Goal: Task Accomplishment & Management: Manage account settings

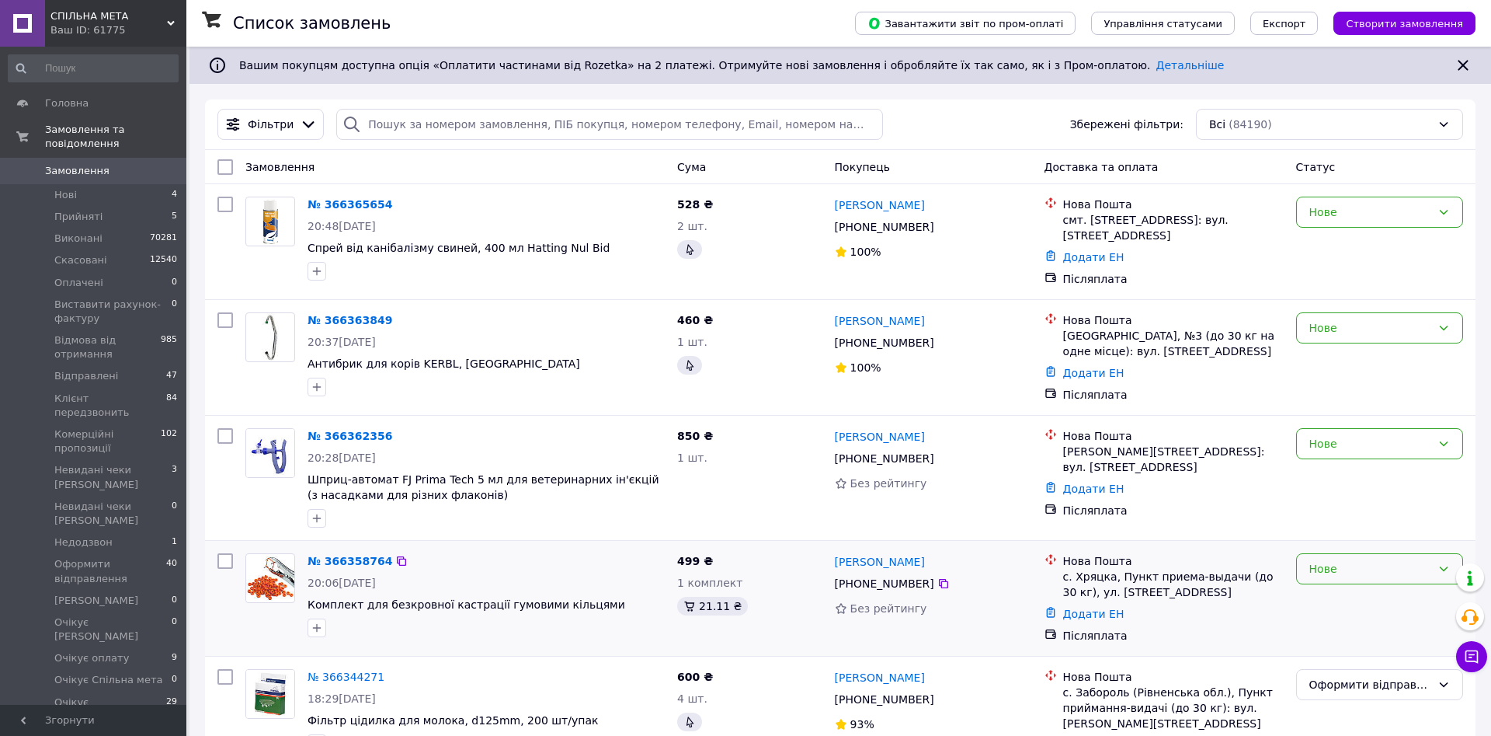
click at [1353, 570] on div "Нове" at bounding box center [1371, 568] width 122 height 17
click at [1338, 597] on li "Прийнято" at bounding box center [1379, 603] width 165 height 28
click at [1327, 451] on div "Нове" at bounding box center [1371, 443] width 122 height 17
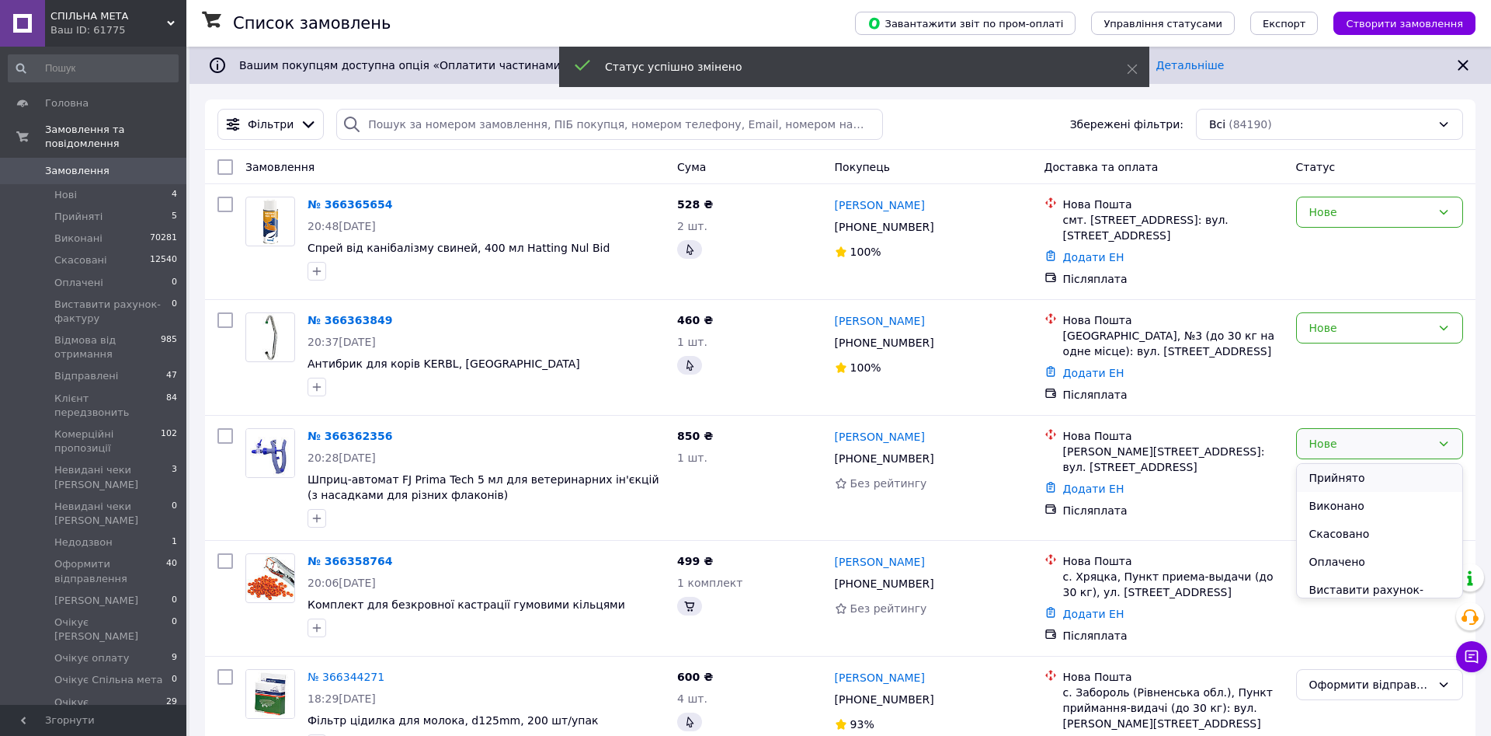
click at [1327, 479] on li "Прийнято" at bounding box center [1379, 478] width 165 height 28
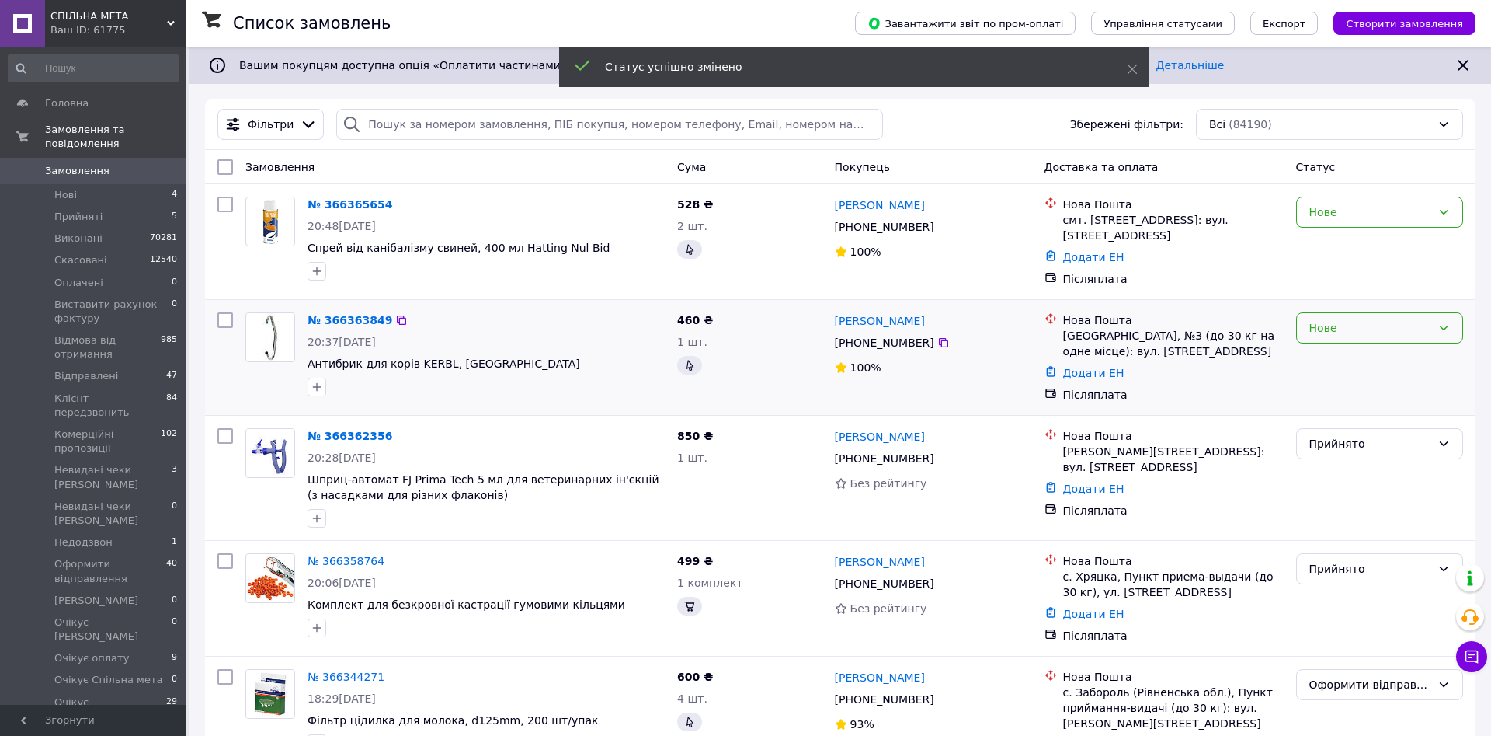
click at [1346, 328] on div "Нове" at bounding box center [1371, 327] width 122 height 17
click at [1316, 362] on li "Прийнято" at bounding box center [1379, 362] width 165 height 28
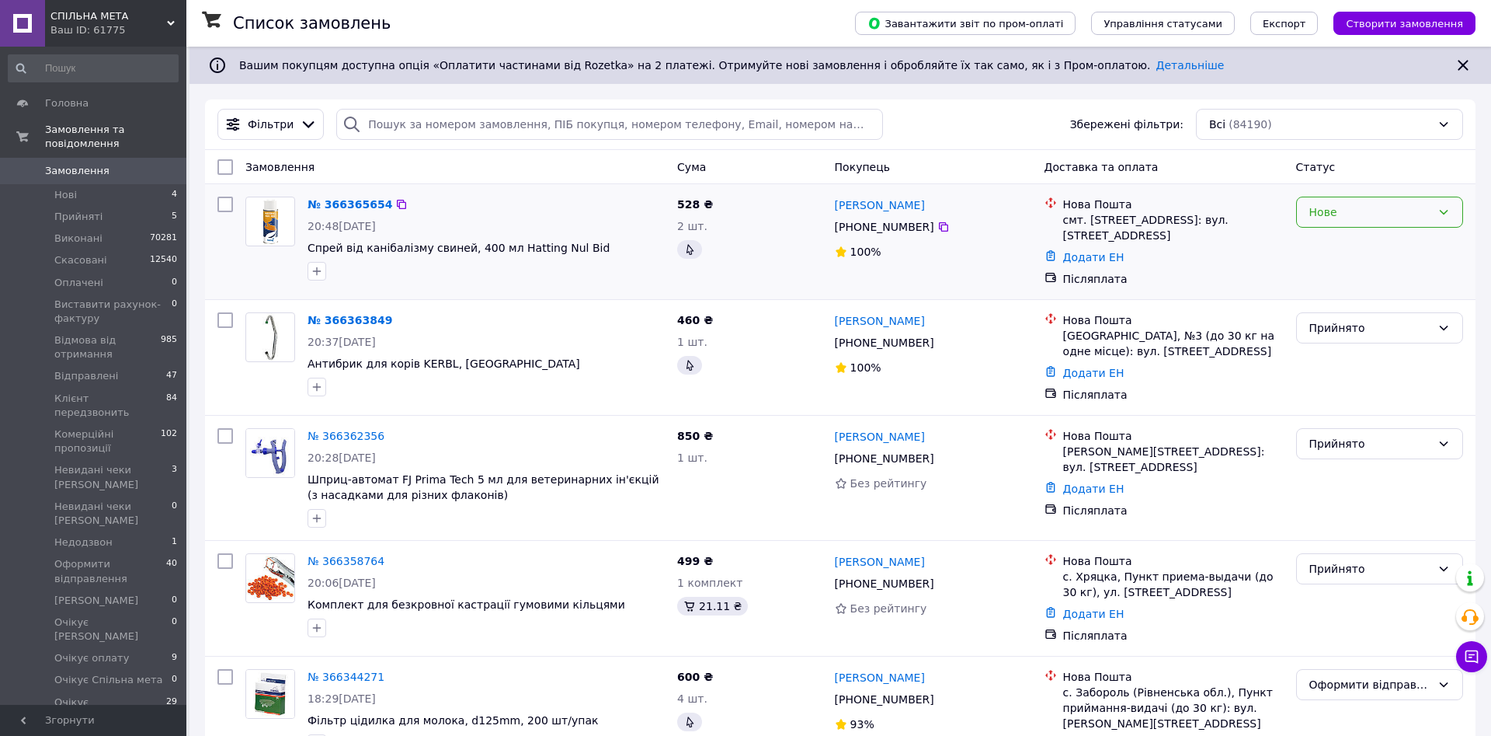
click at [1340, 206] on div "Нове" at bounding box center [1371, 212] width 122 height 17
click at [1328, 242] on li "Прийнято" at bounding box center [1379, 246] width 165 height 28
click at [986, 124] on div "Фільтри Збережені фільтри: Всі (84190)" at bounding box center [840, 124] width 1258 height 31
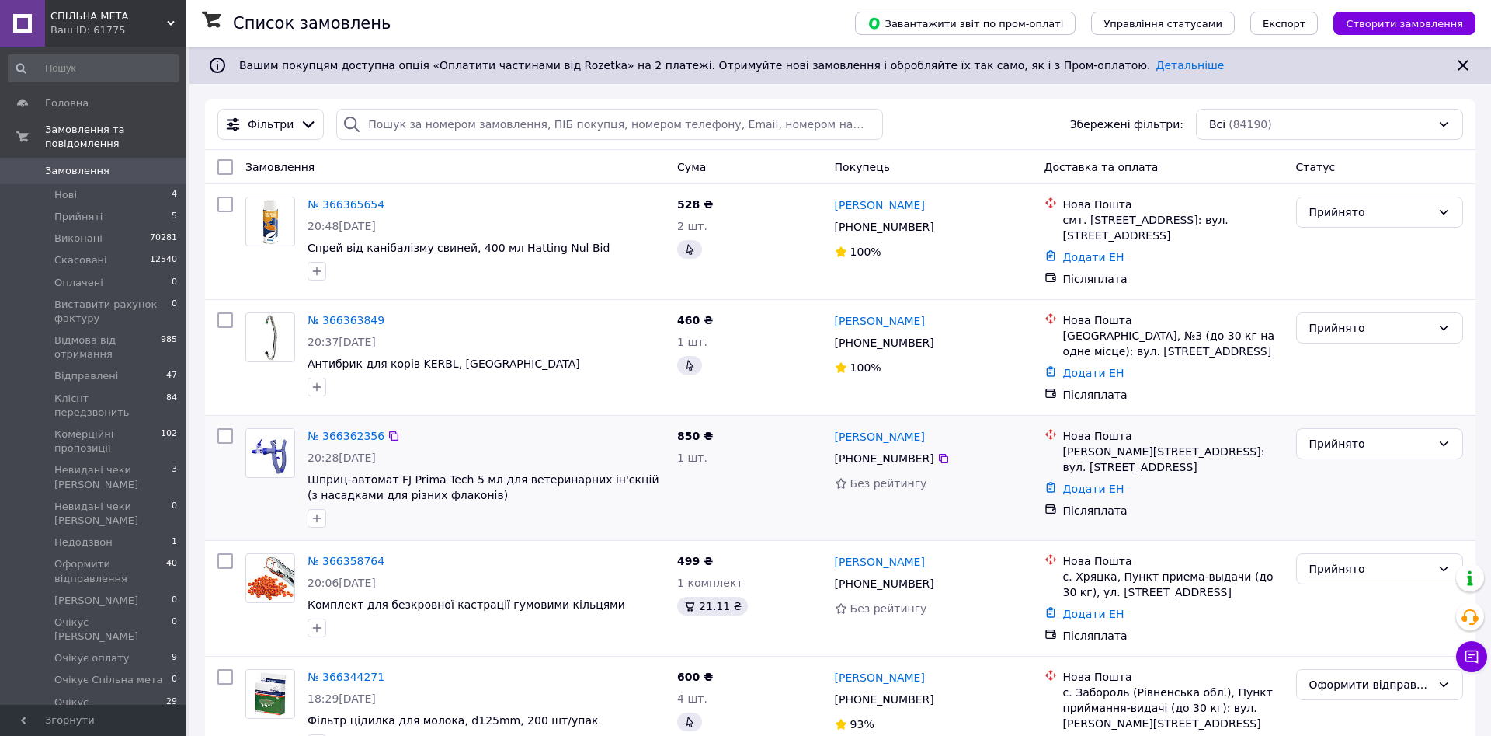
click at [357, 439] on link "№ 366362356" at bounding box center [346, 436] width 77 height 12
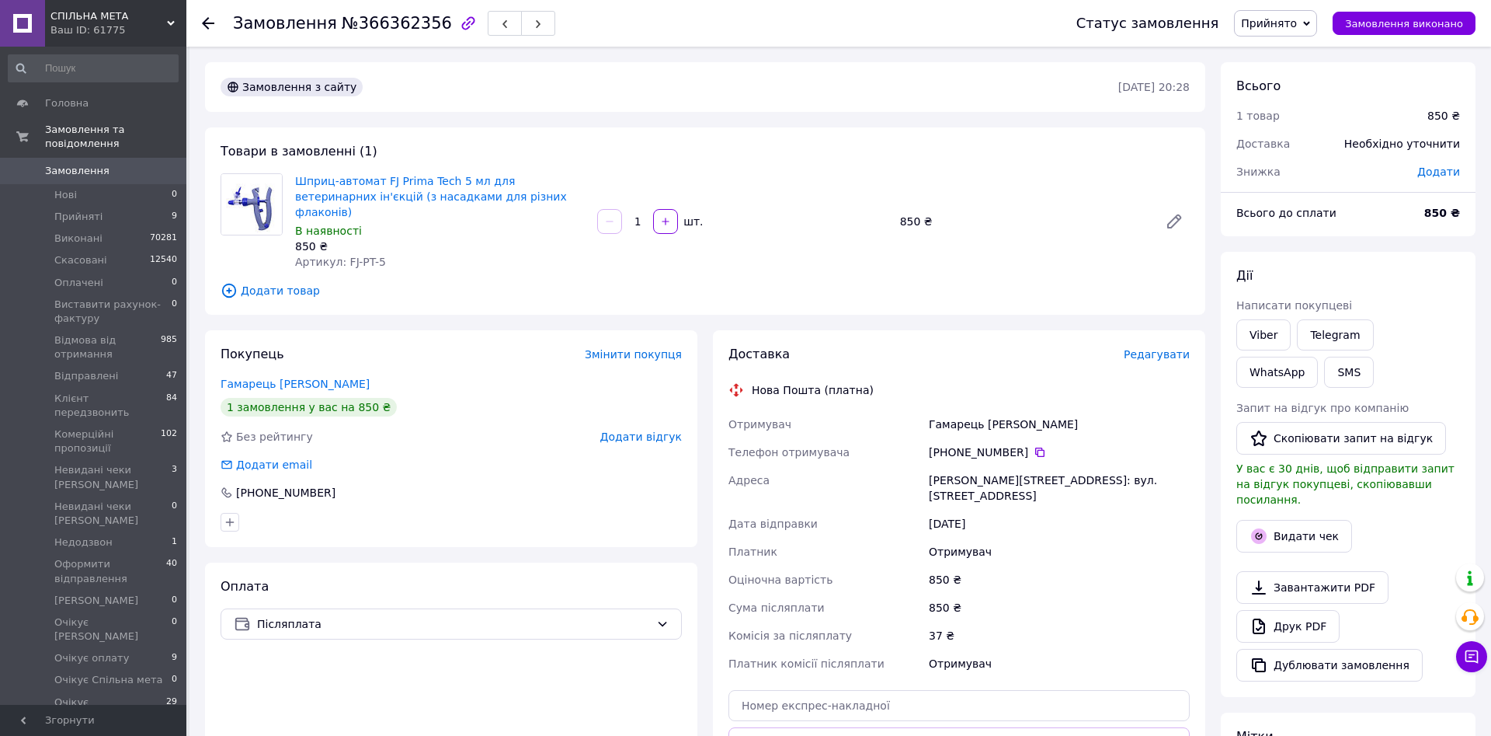
click at [255, 282] on span "Додати товар" at bounding box center [705, 290] width 969 height 17
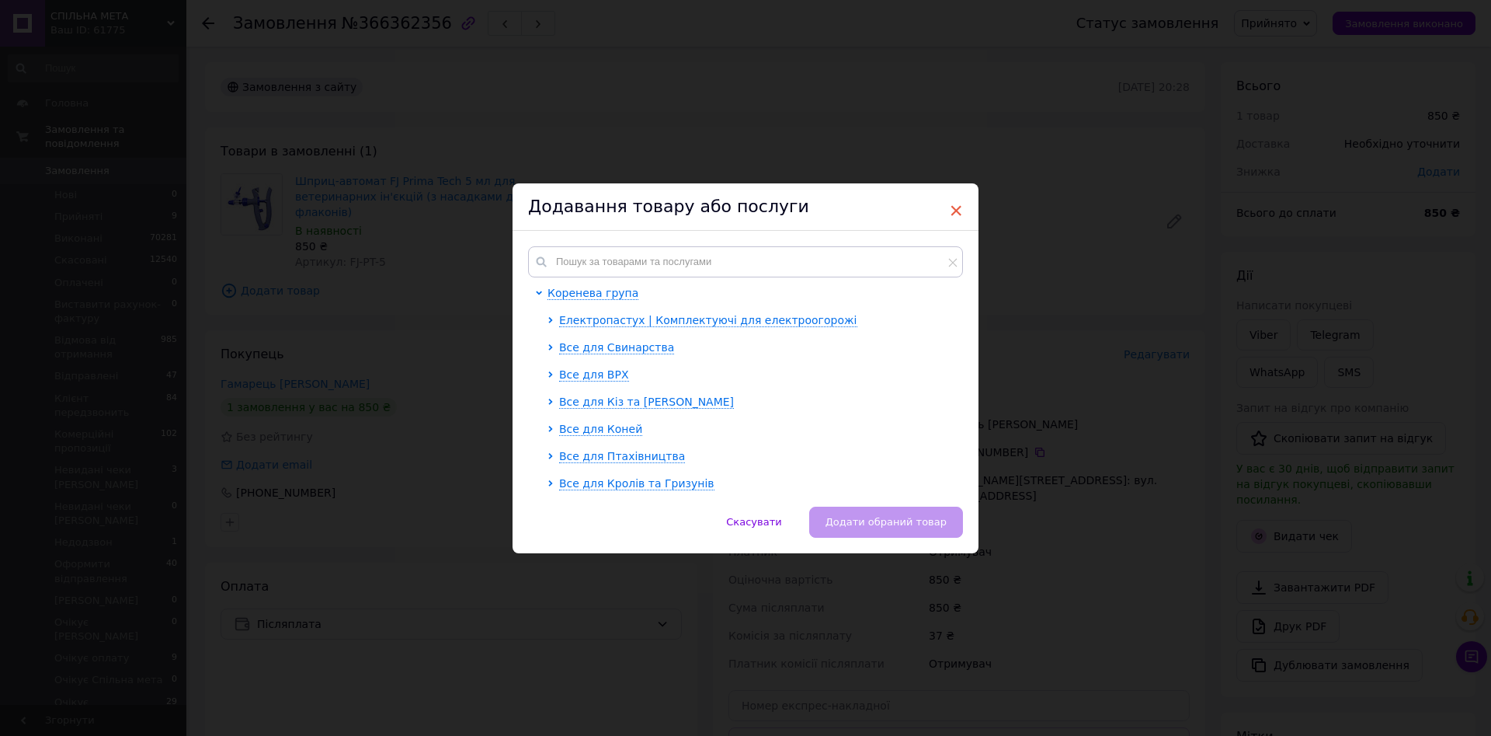
click at [958, 213] on span "×" at bounding box center [956, 210] width 14 height 26
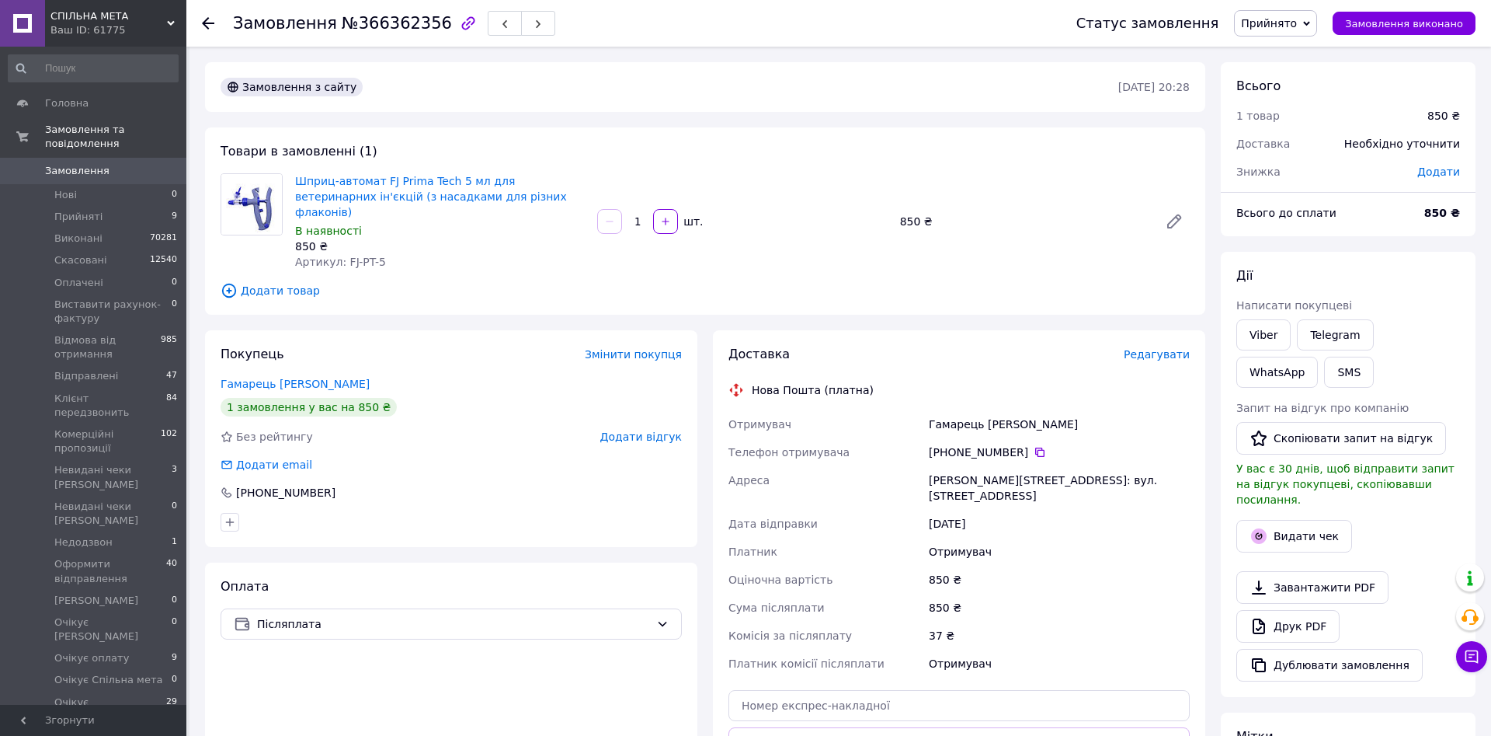
click at [1290, 26] on span "Прийнято" at bounding box center [1269, 23] width 56 height 12
click at [1306, 148] on li "Прийняв [PERSON_NAME]" at bounding box center [1324, 147] width 179 height 23
click at [295, 282] on span "Додати товар" at bounding box center [705, 290] width 969 height 17
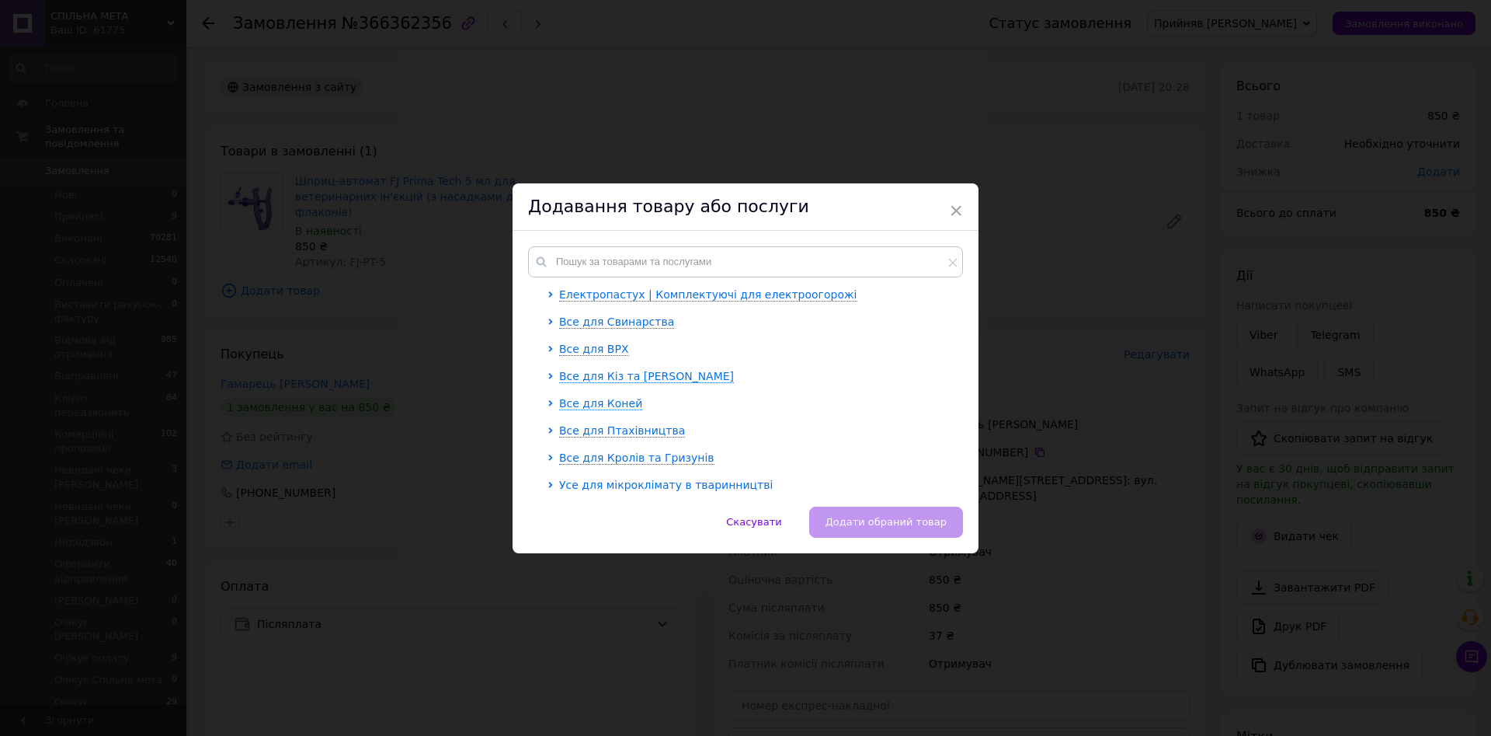
scroll to position [0, 0]
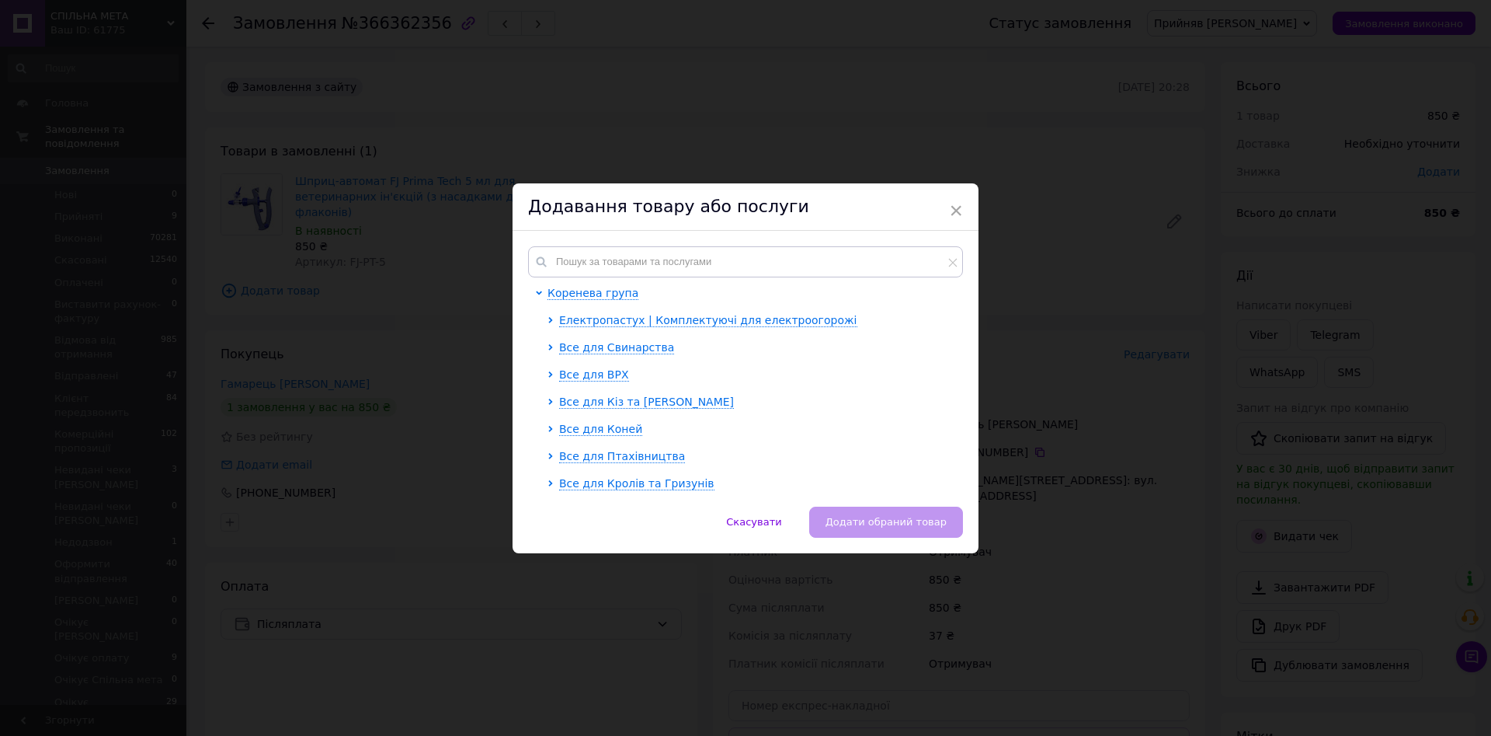
click at [802, 238] on div "Коренева група Електропастух | Комплектуючі для електроогорожі Все для Свинарст…" at bounding box center [746, 369] width 466 height 276
click at [952, 209] on span "×" at bounding box center [956, 210] width 14 height 26
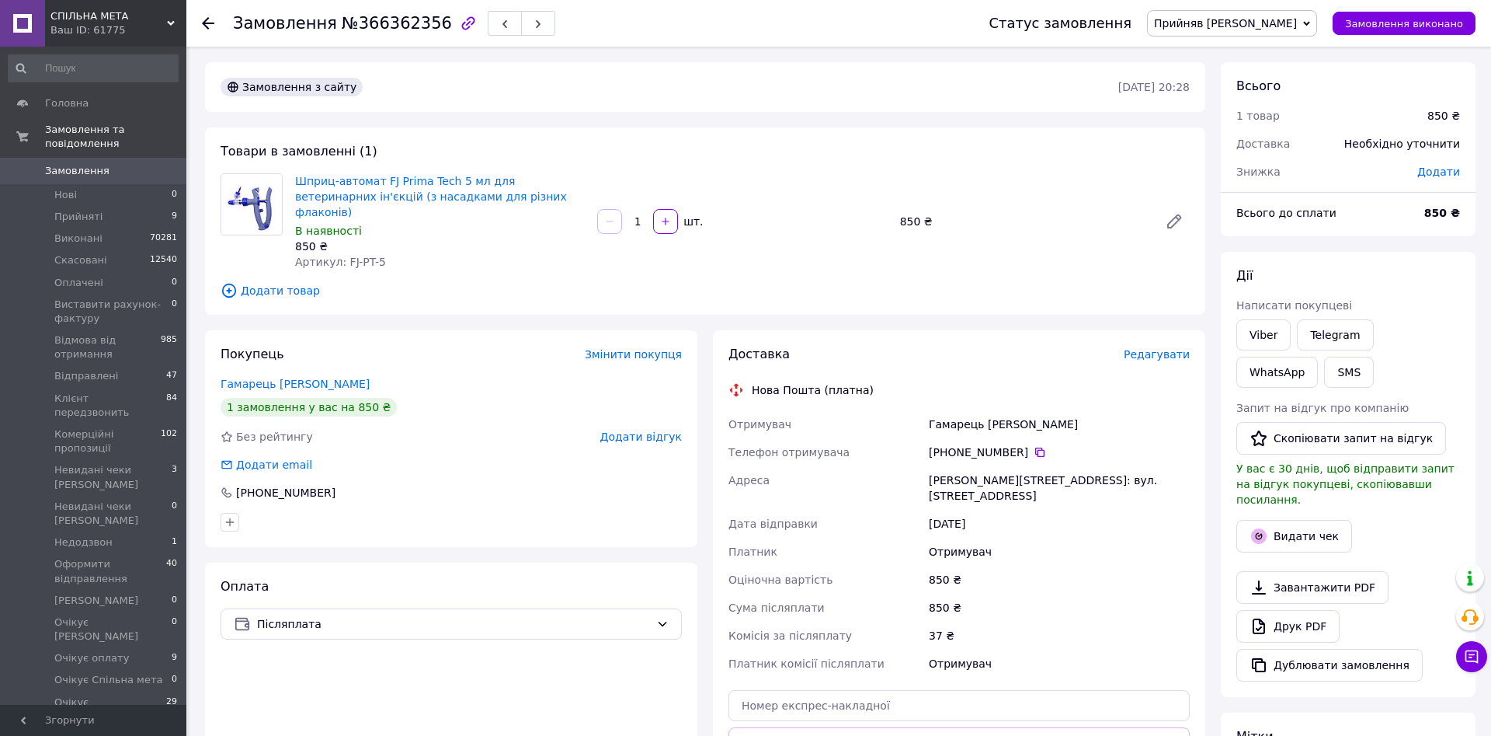
click at [317, 282] on span "Додати товар" at bounding box center [705, 290] width 969 height 17
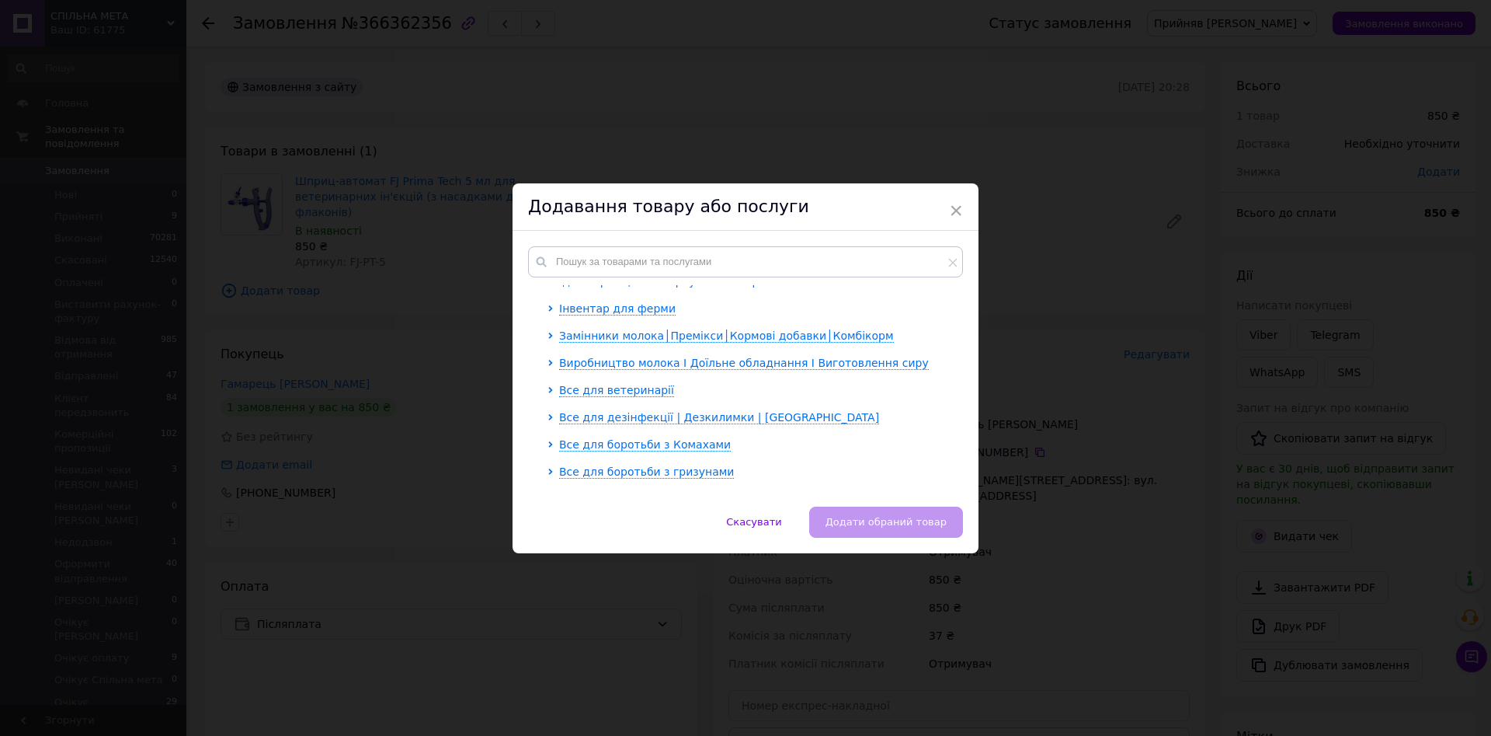
scroll to position [177, 0]
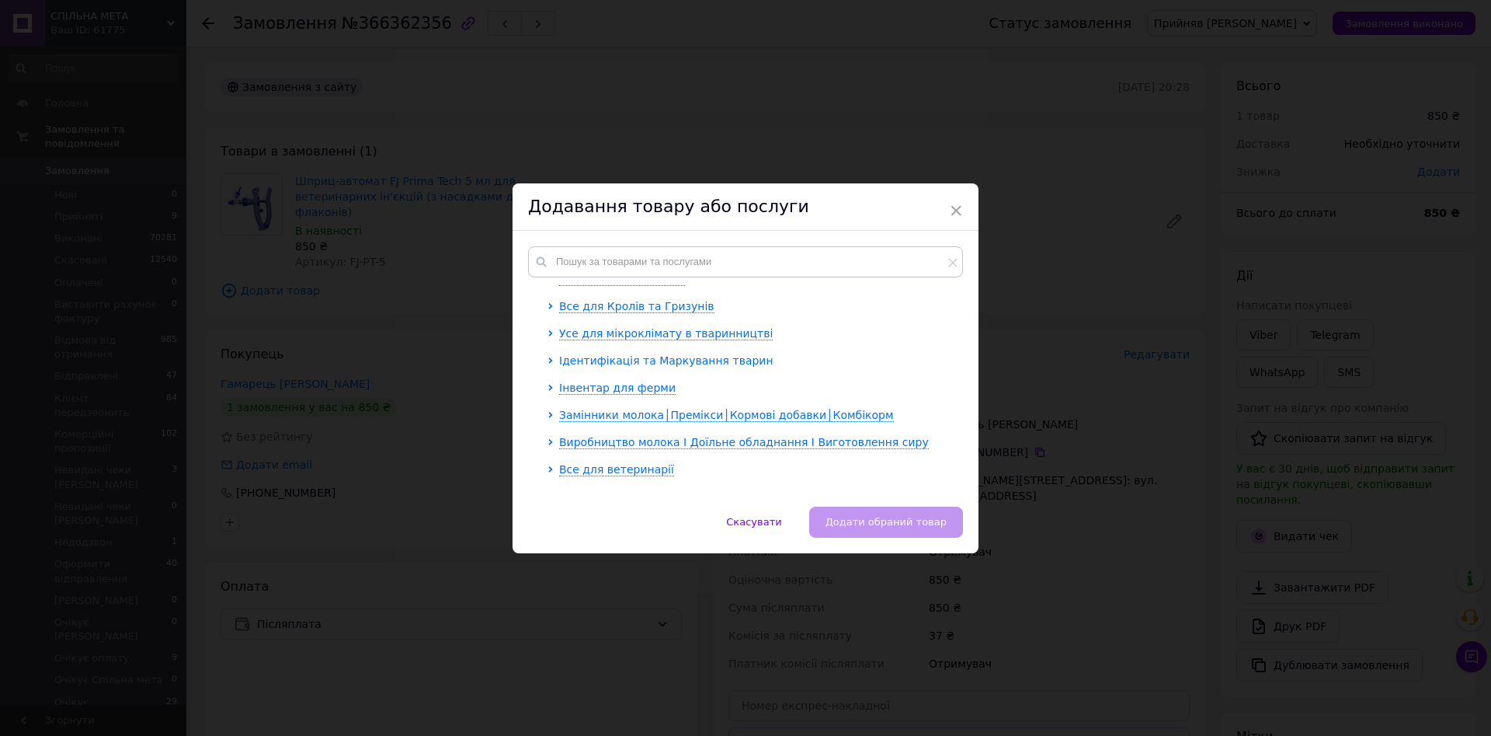
click at [614, 363] on span "Ідентифікація та Маркування тварин" at bounding box center [666, 360] width 214 height 12
click at [631, 359] on span "Ідентифікація та Маркування тварин" at bounding box center [666, 360] width 214 height 12
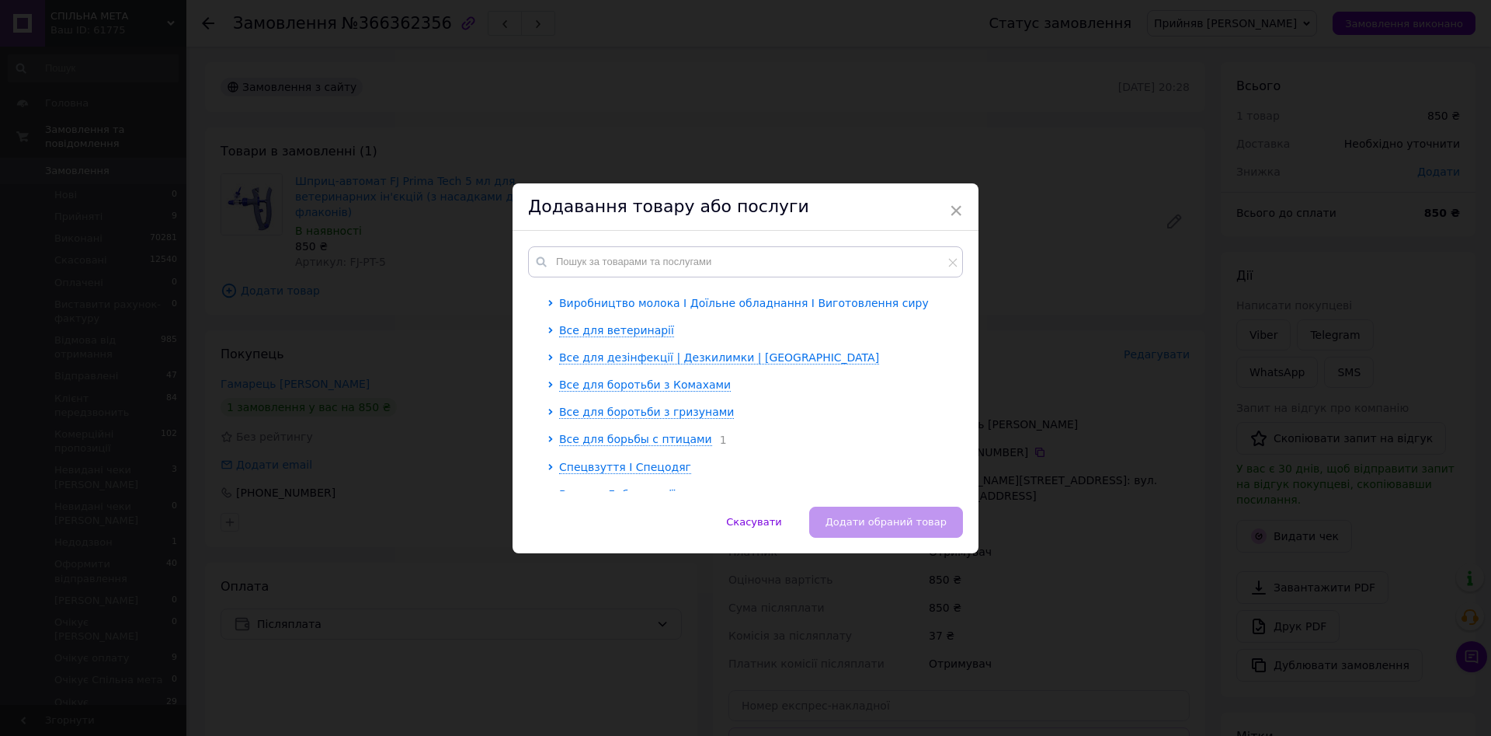
scroll to position [295, 0]
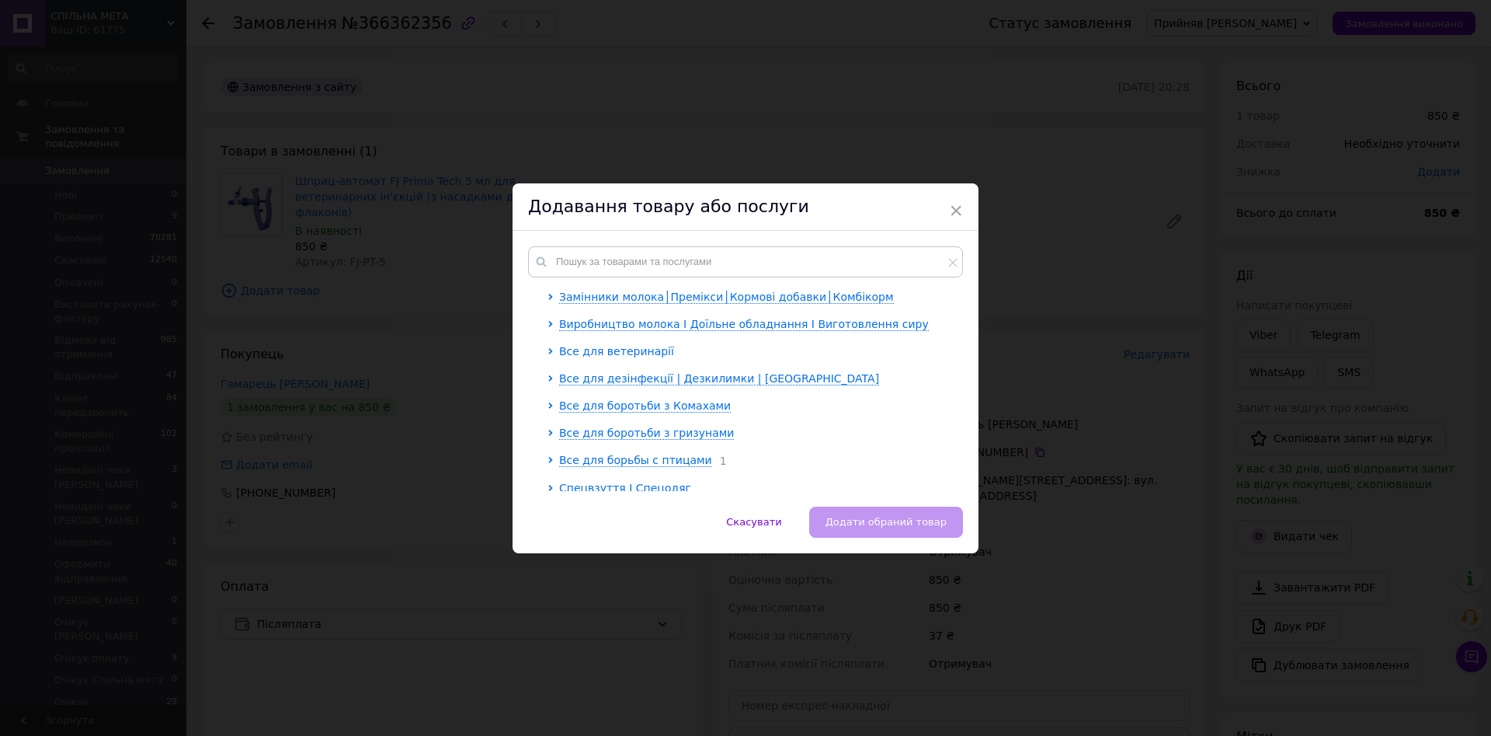
click at [618, 348] on span "Все для ветеринарії" at bounding box center [616, 351] width 115 height 12
click at [673, 372] on span "Шприцы | Инъекторы автоматические | Иглы ветеринарные" at bounding box center [745, 378] width 348 height 12
click at [674, 463] on span "[PERSON_NAME] ветеринарні багаторазові" at bounding box center [704, 461] width 242 height 12
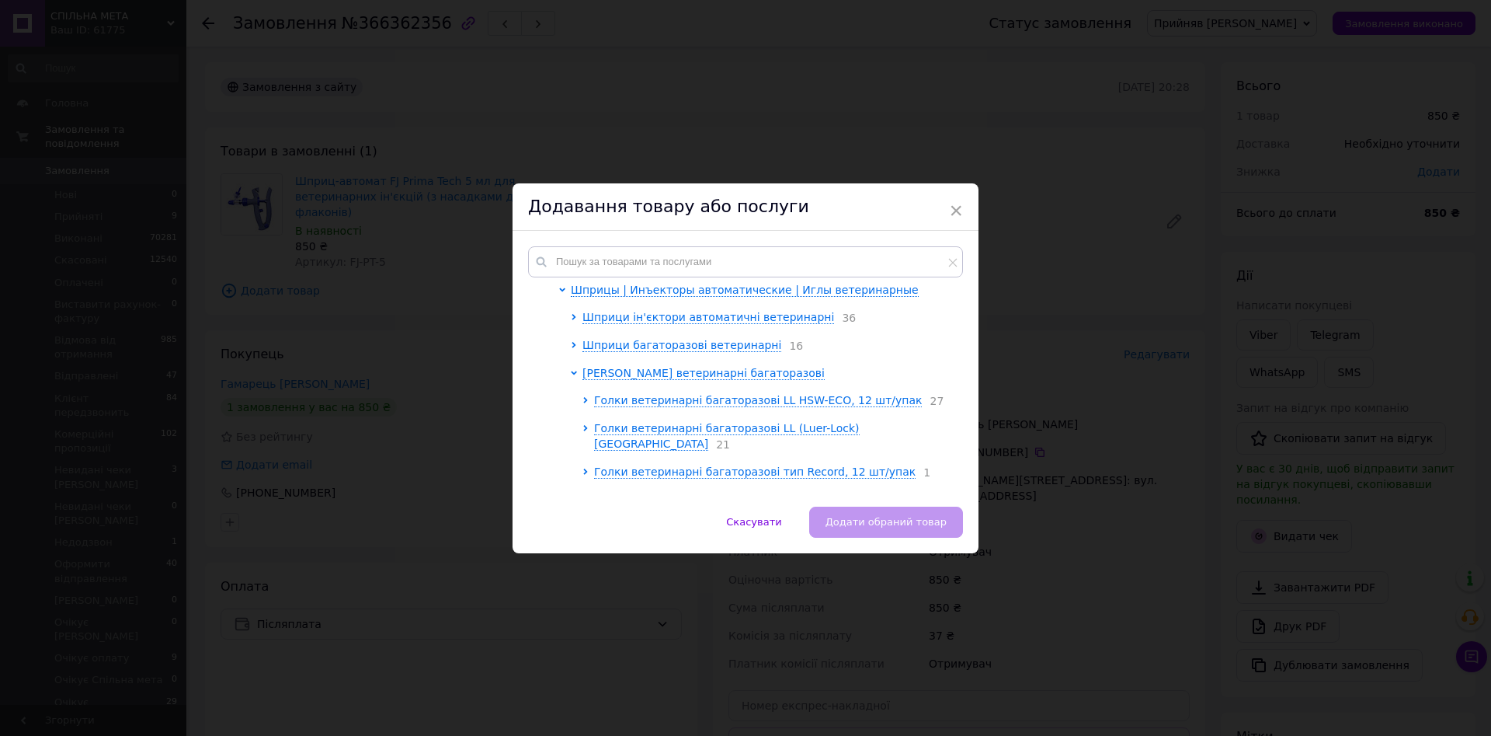
scroll to position [472, 0]
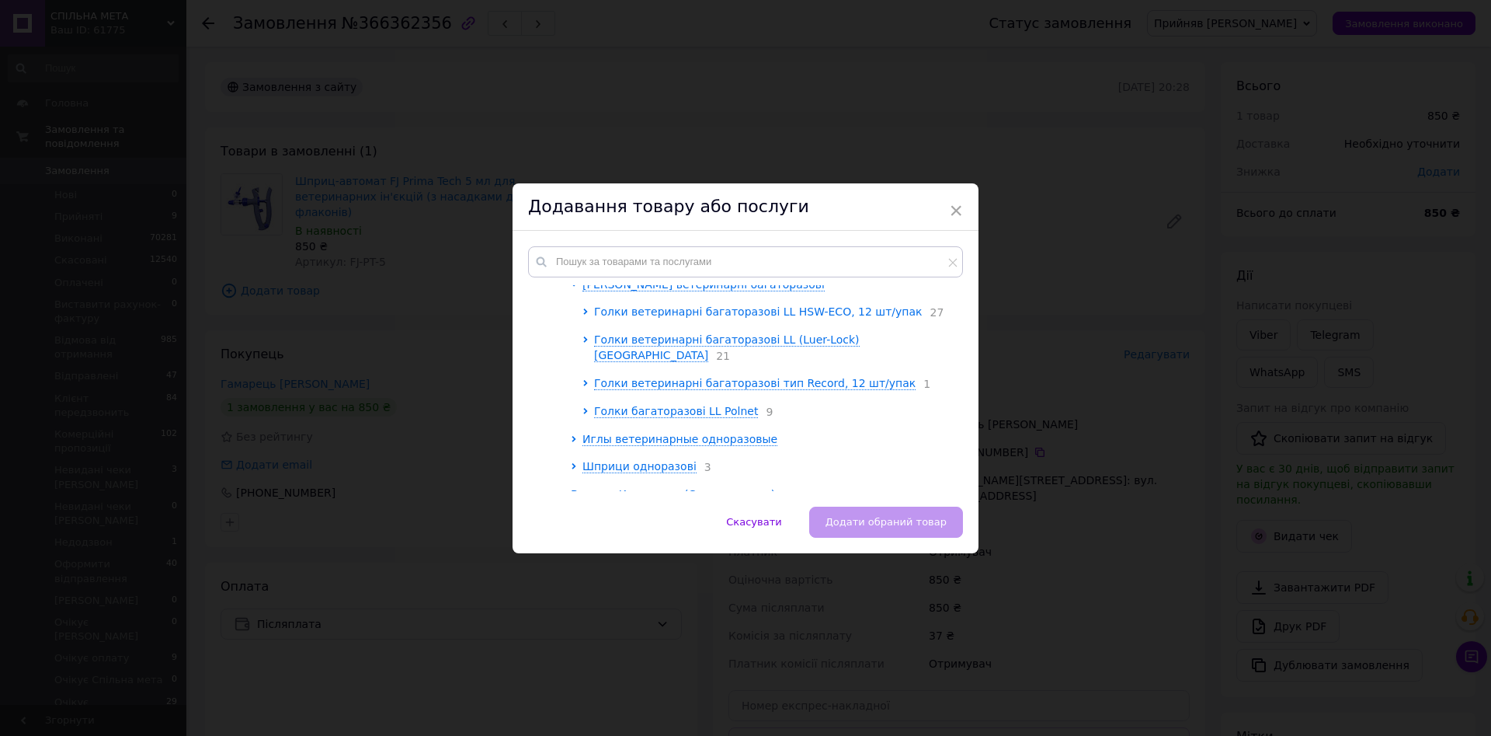
click at [758, 313] on span "Голки ветеринарні багаторазові LL HSW-ECO, 12 шт/упак" at bounding box center [758, 311] width 328 height 12
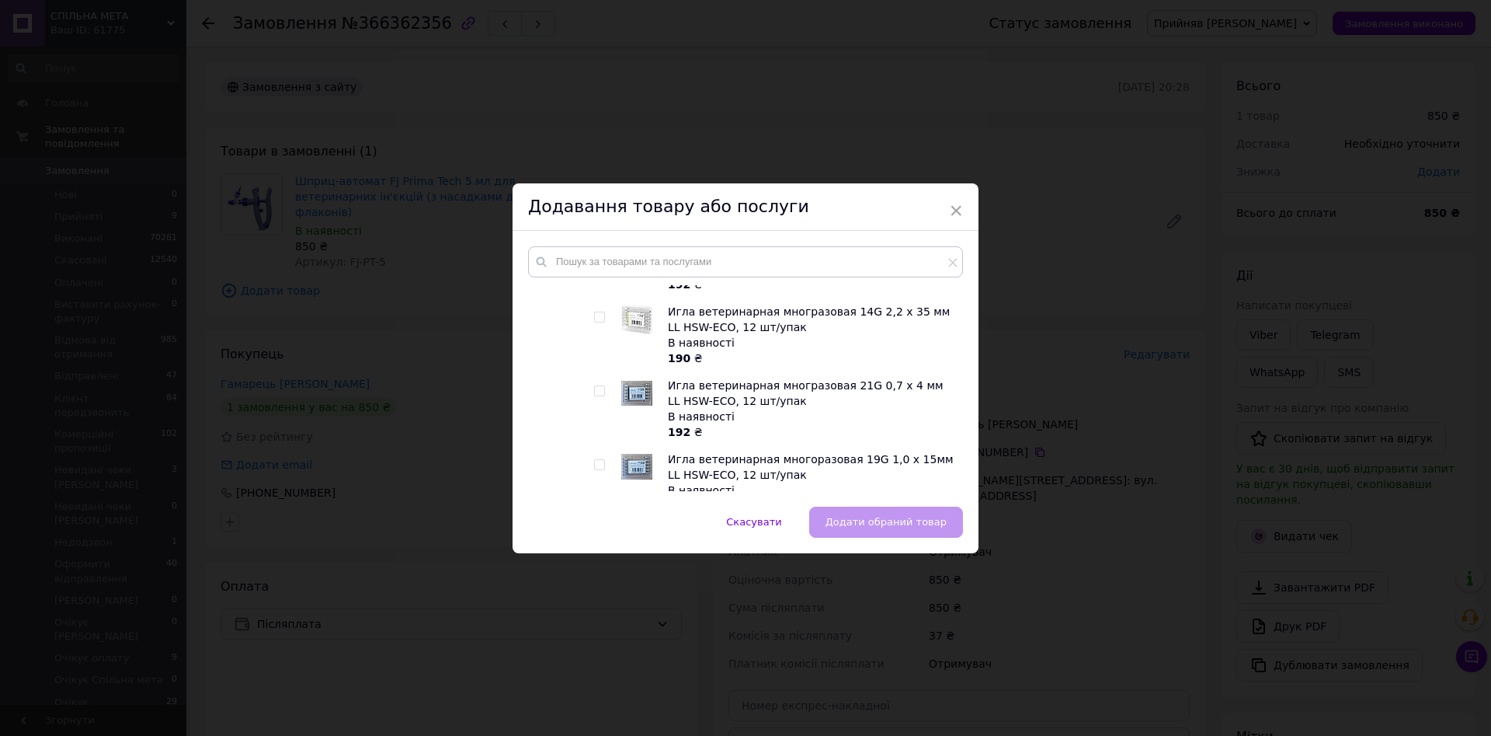
scroll to position [1801, 0]
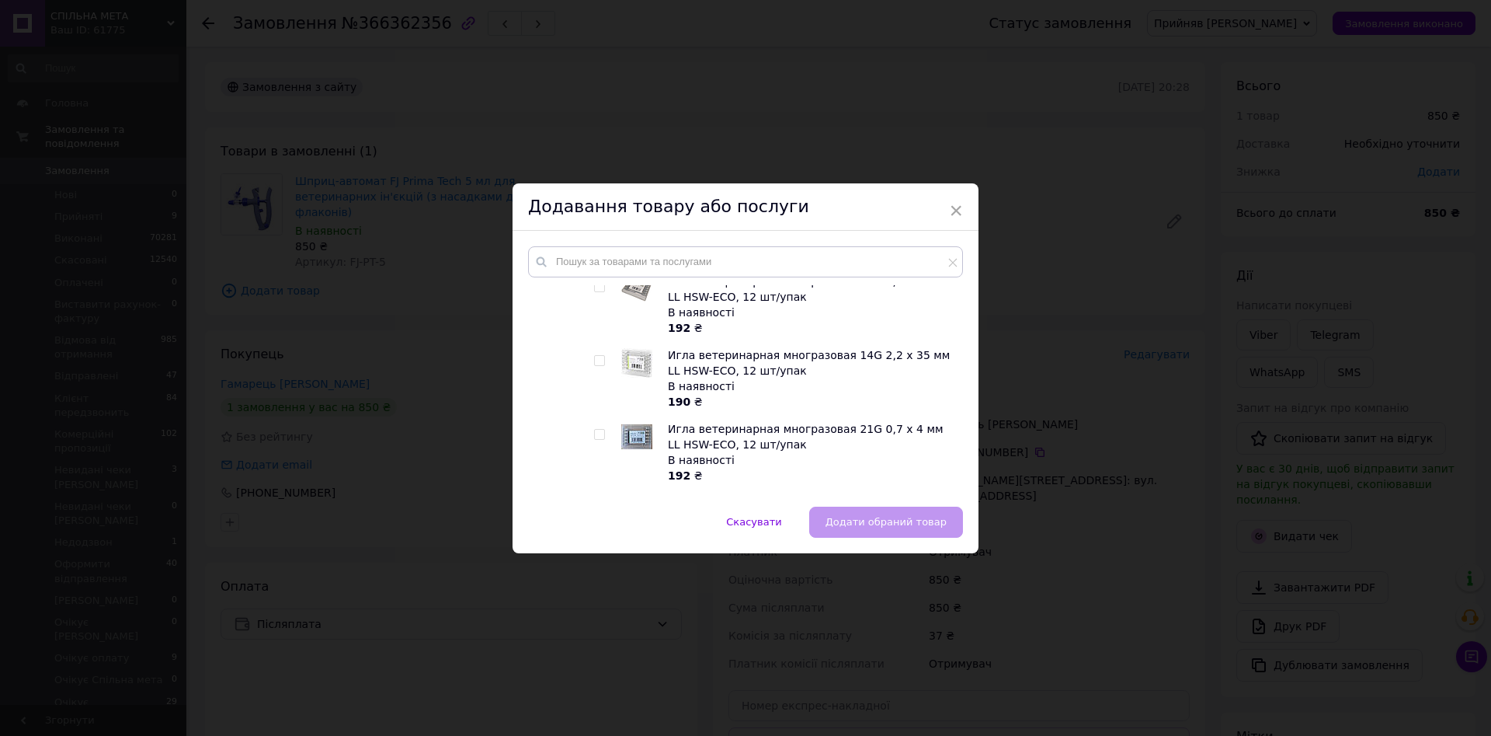
click at [599, 430] on input "checkbox" at bounding box center [599, 435] width 10 height 10
checkbox input "true"
click at [899, 527] on span "Додати обраний товар" at bounding box center [886, 522] width 121 height 12
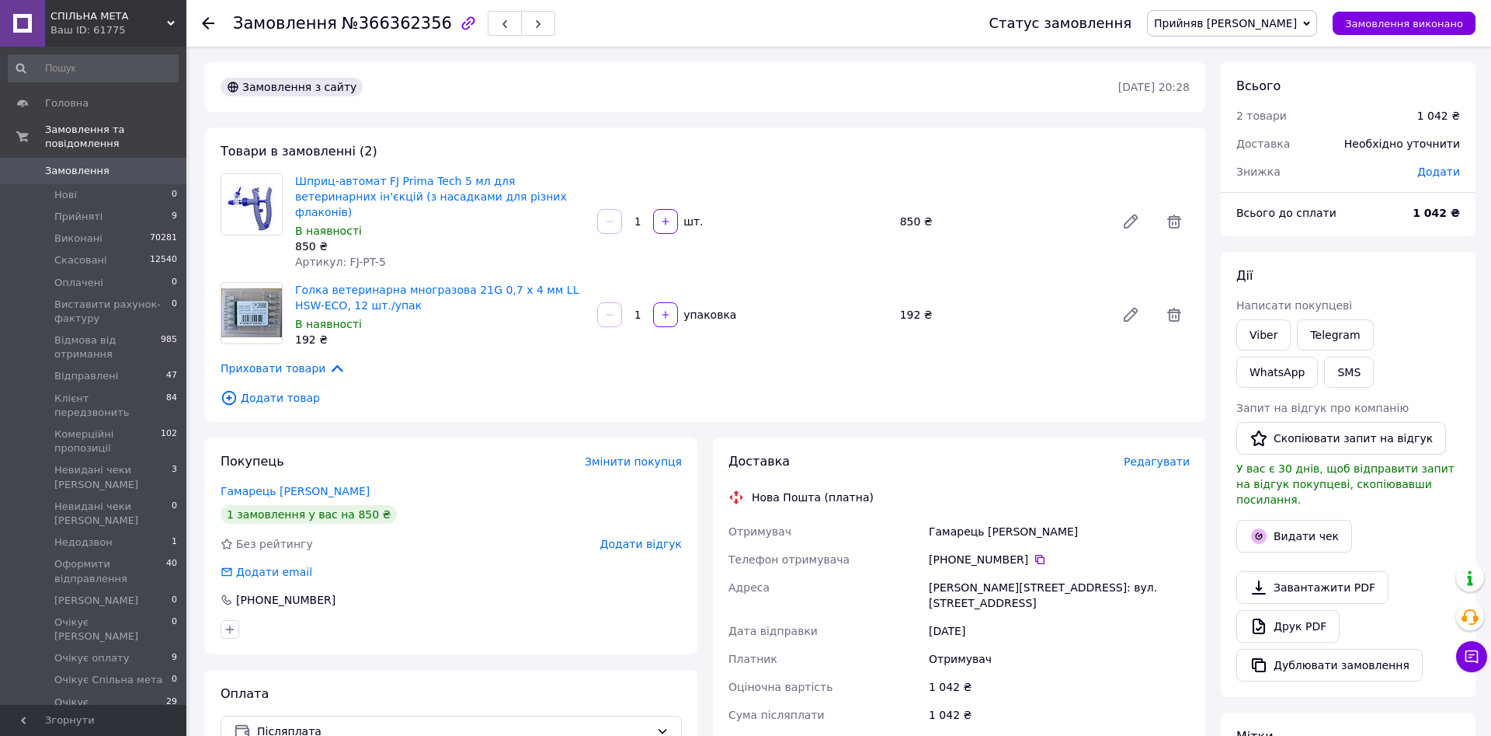
click at [280, 389] on span "Додати товар" at bounding box center [705, 397] width 969 height 17
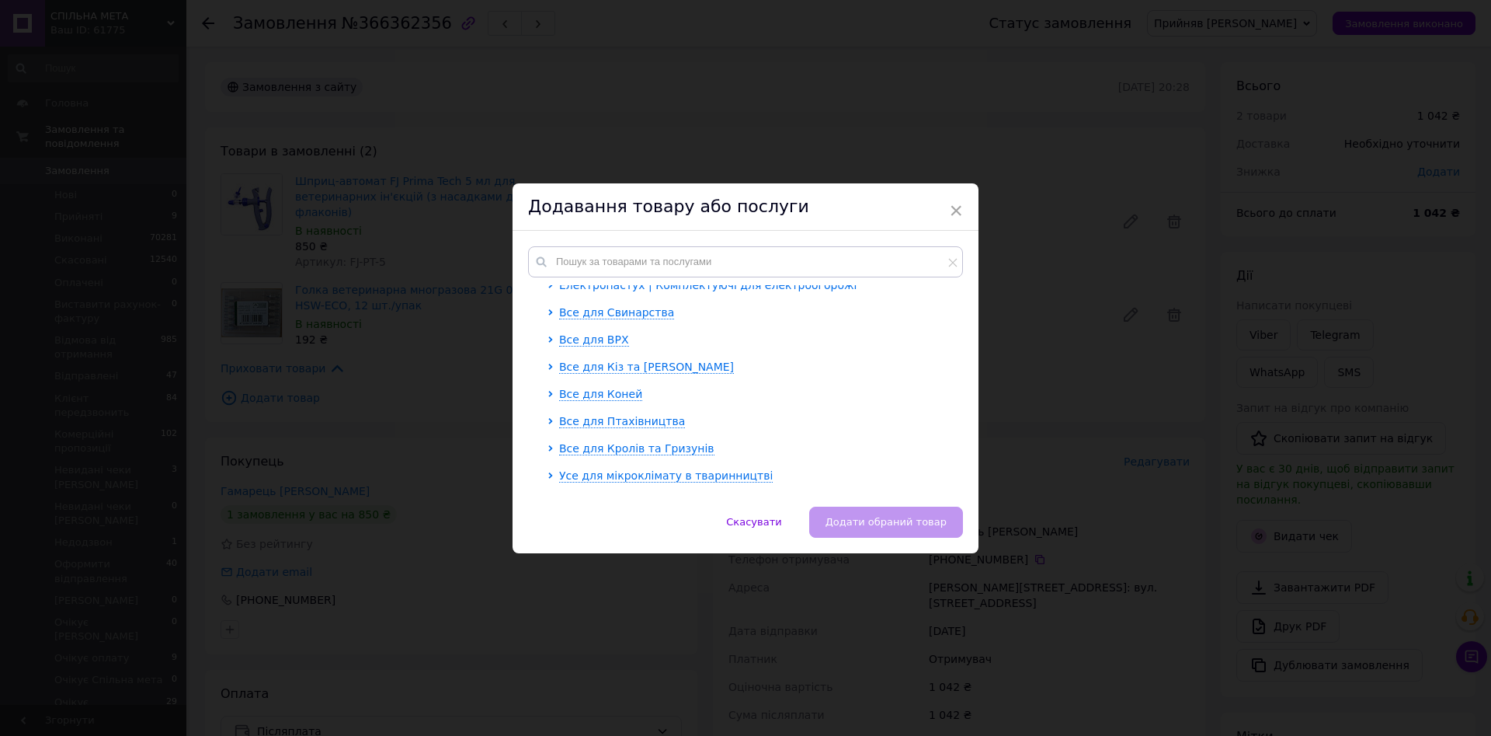
scroll to position [0, 0]
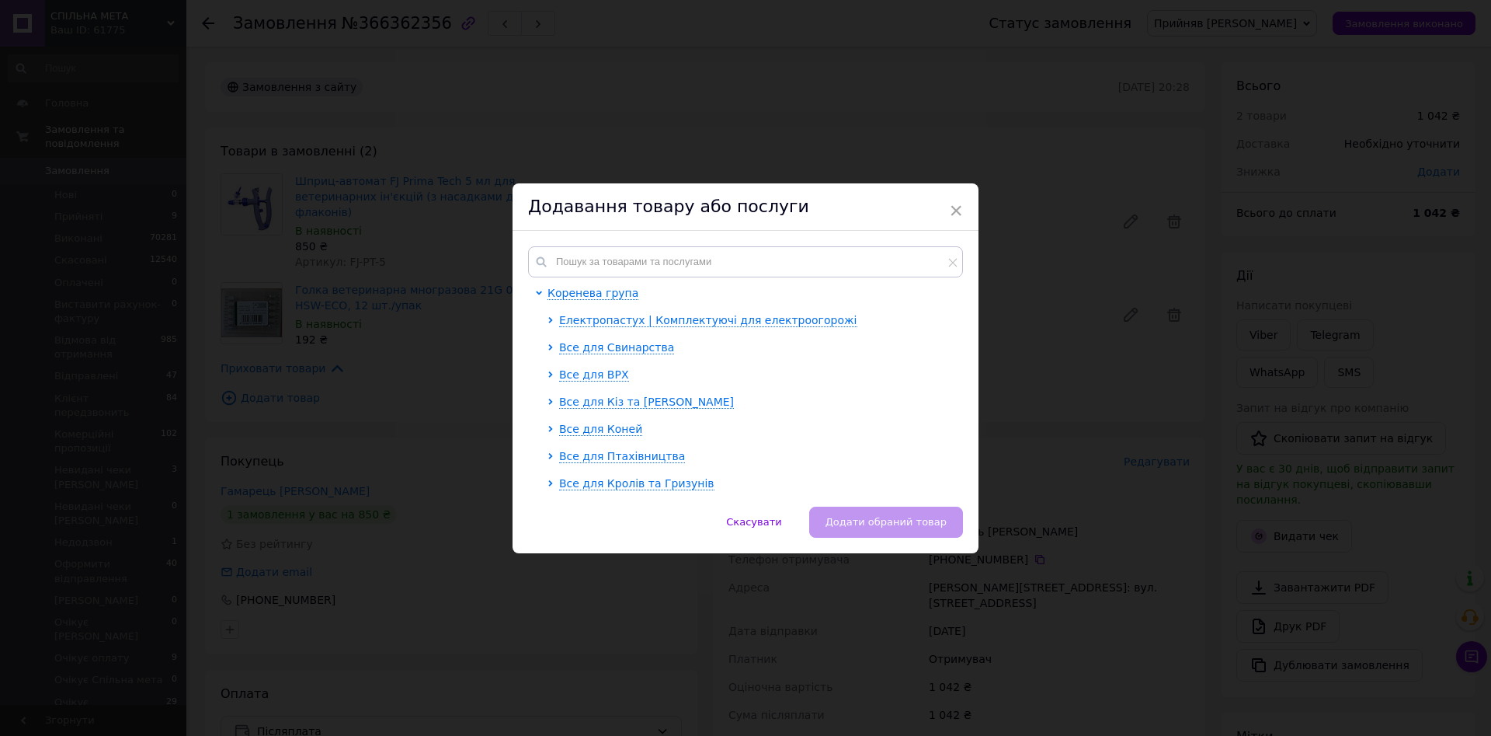
click at [1059, 410] on div "× Додавання товару або послуги Коренева група Електропастух | Комплектуючі для …" at bounding box center [745, 368] width 1491 height 736
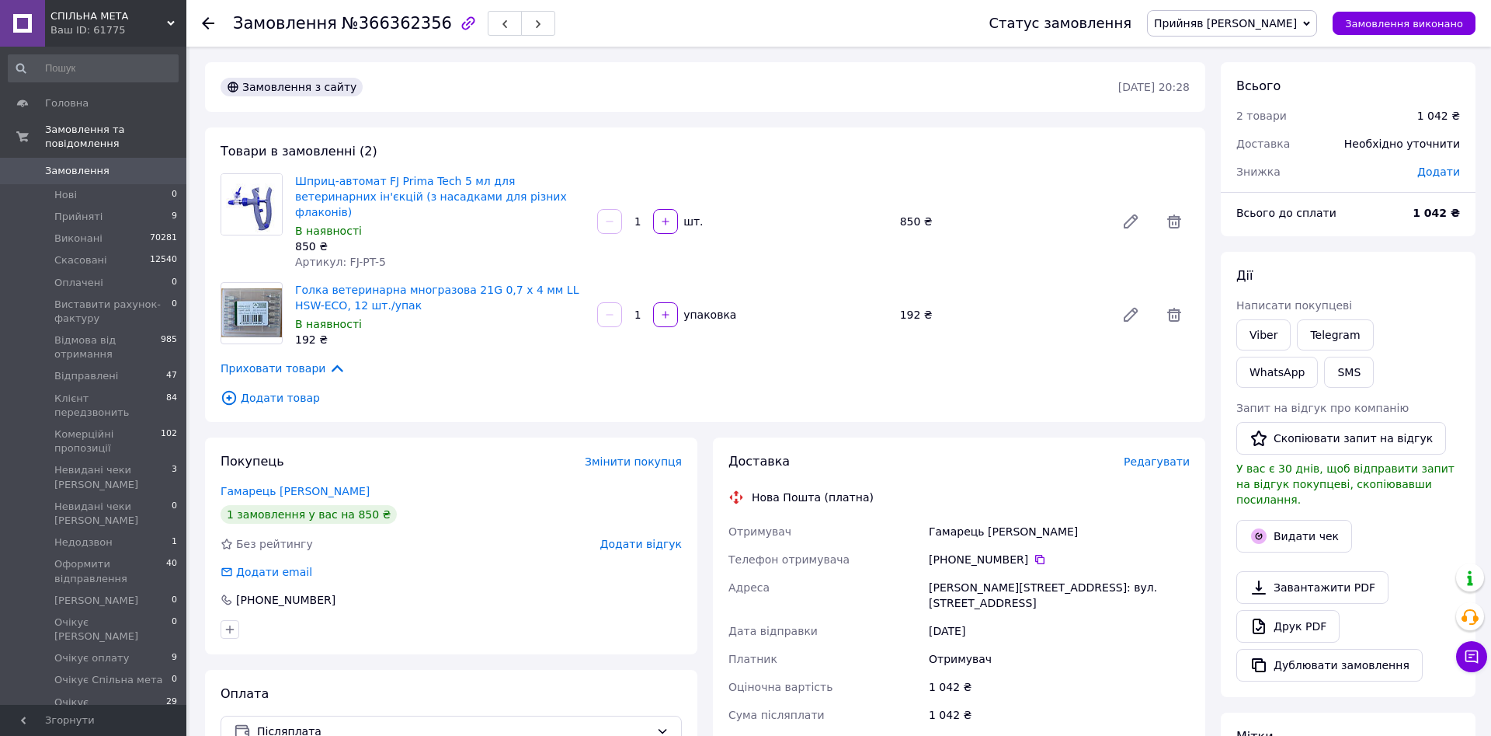
click at [1009, 437] on div "Доставка Редагувати Нова Пошта (платна) Отримувач Гамарець [PERSON_NAME] Телефо…" at bounding box center [959, 693] width 492 height 513
click at [284, 389] on span "Додати товар" at bounding box center [705, 397] width 969 height 17
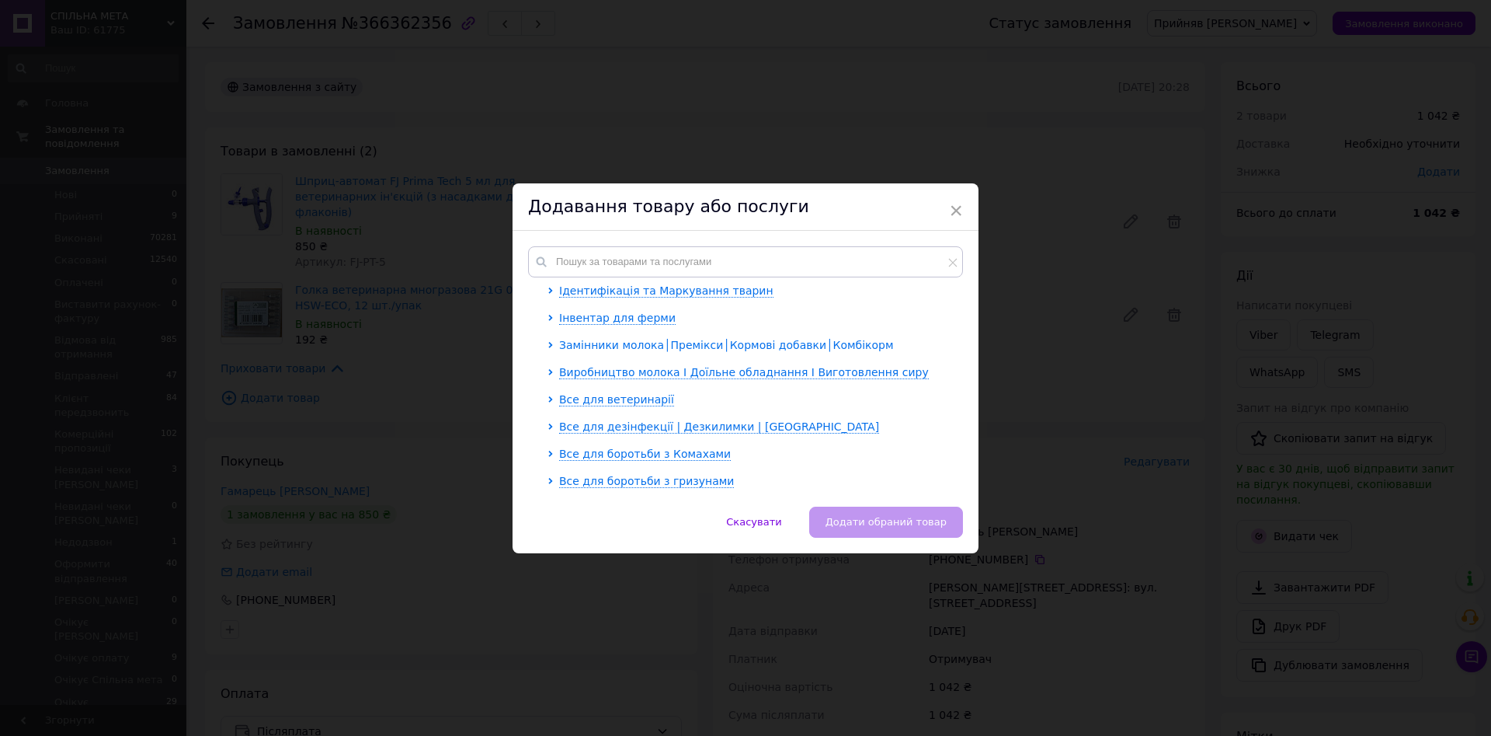
scroll to position [266, 0]
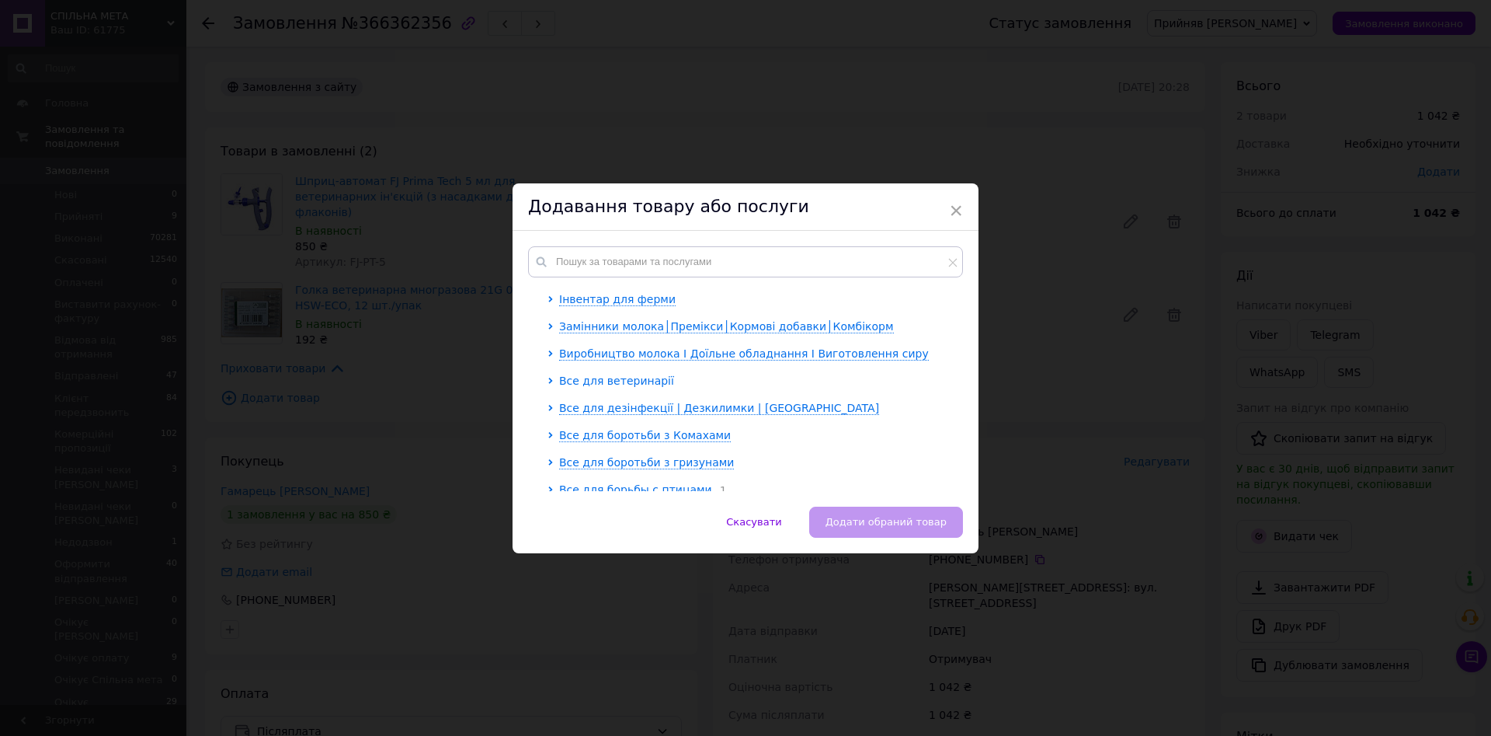
click at [614, 379] on span "Все для ветеринарії" at bounding box center [616, 380] width 115 height 12
click at [652, 406] on span "Шприцы | Инъекторы автоматические | Иглы ветеринарные" at bounding box center [745, 408] width 348 height 12
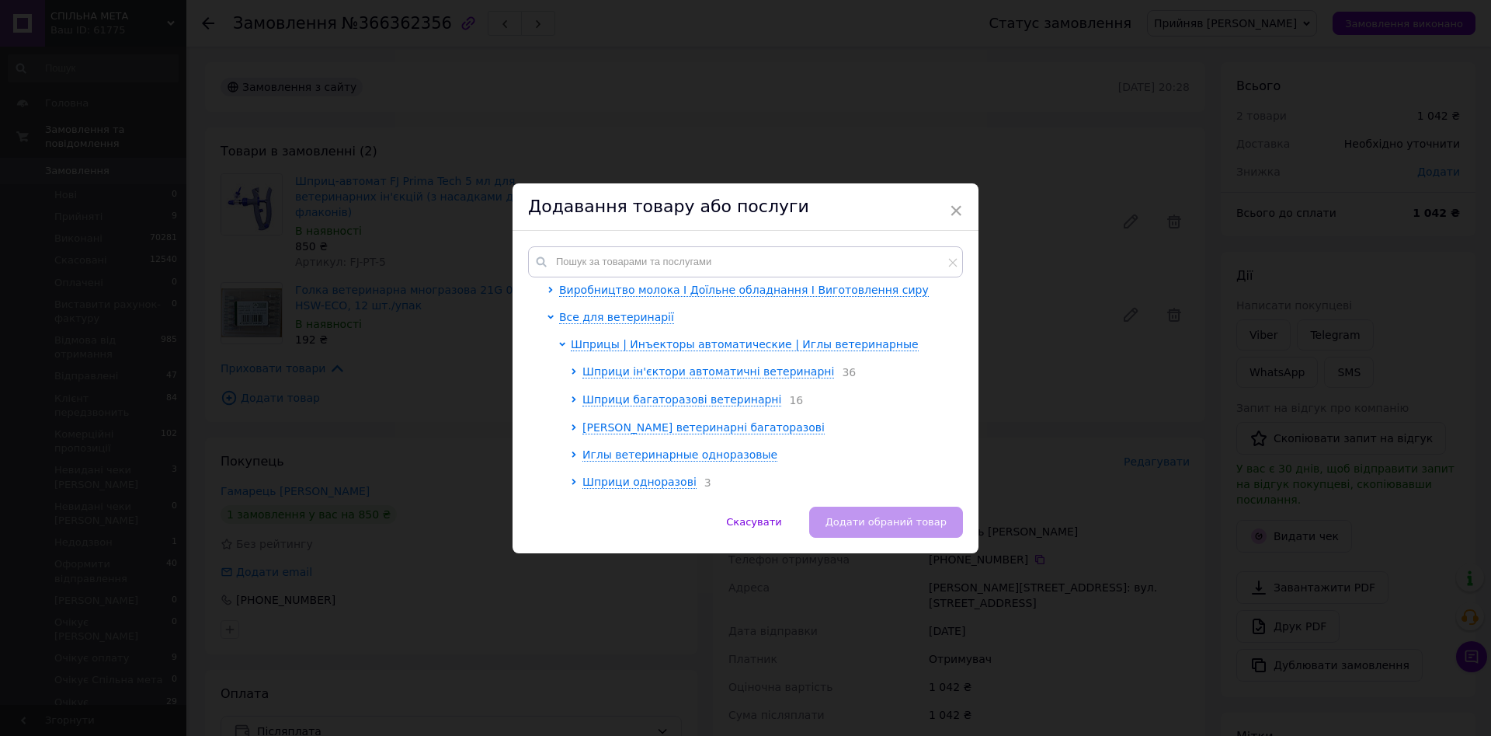
scroll to position [354, 0]
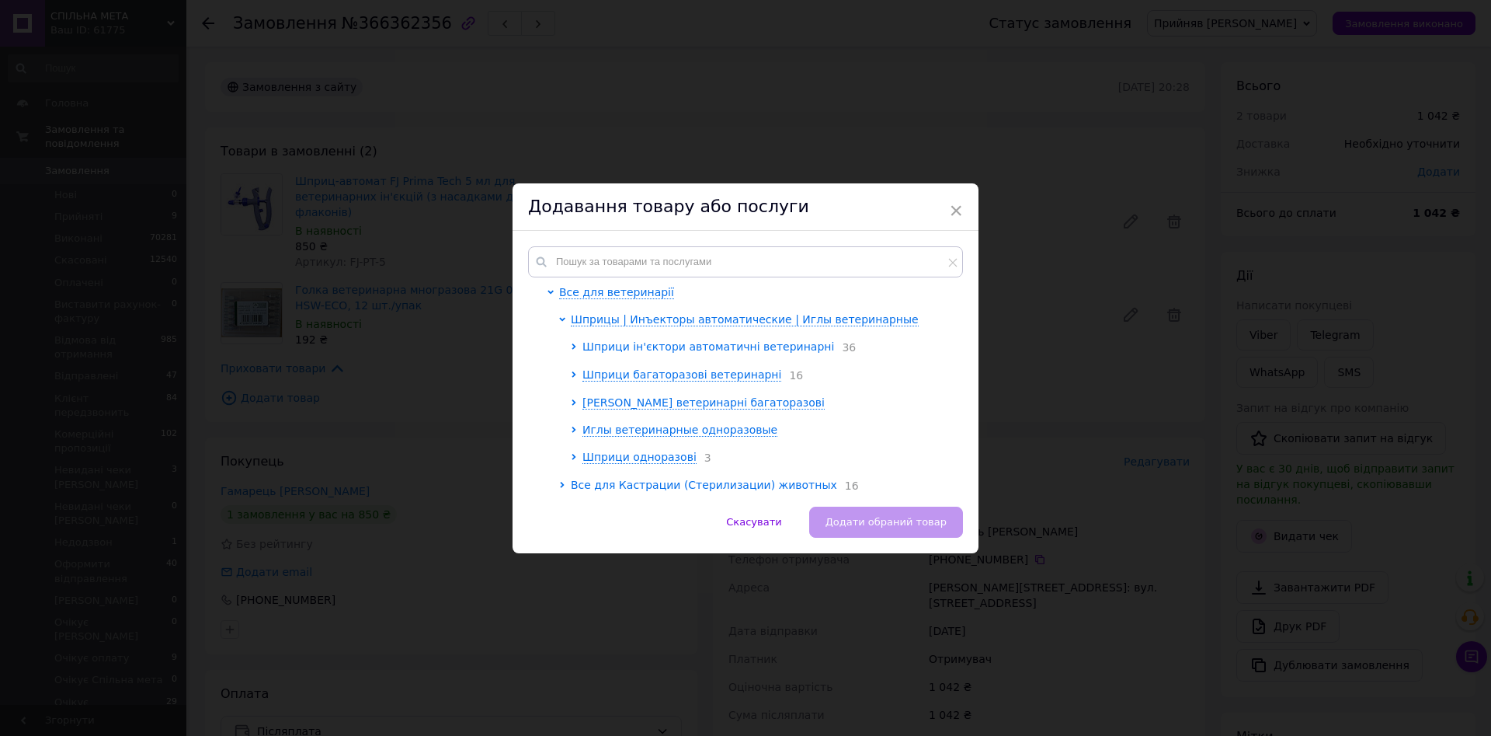
click at [666, 342] on span "Шприци ін'єктори автоматичні ветеринарні" at bounding box center [709, 346] width 252 height 12
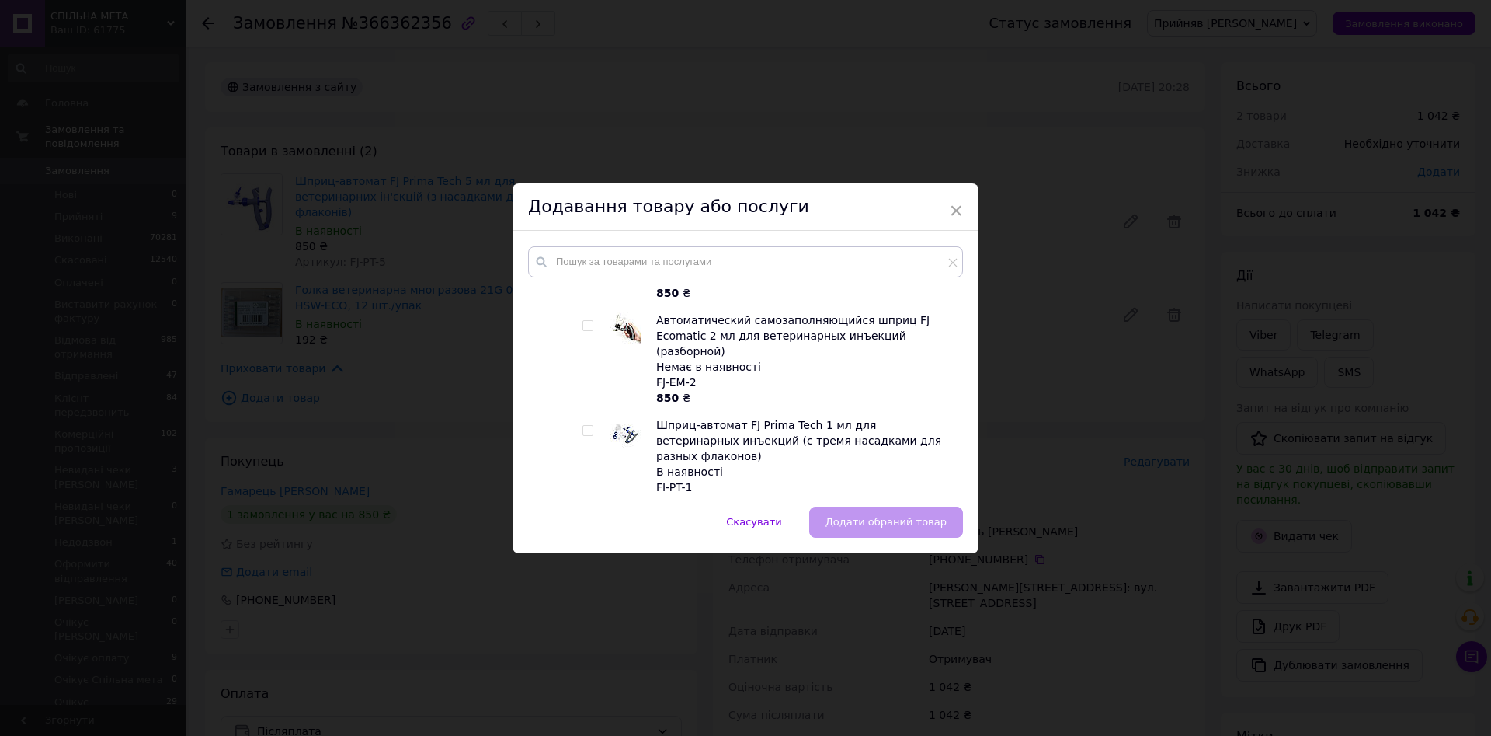
scroll to position [1063, 0]
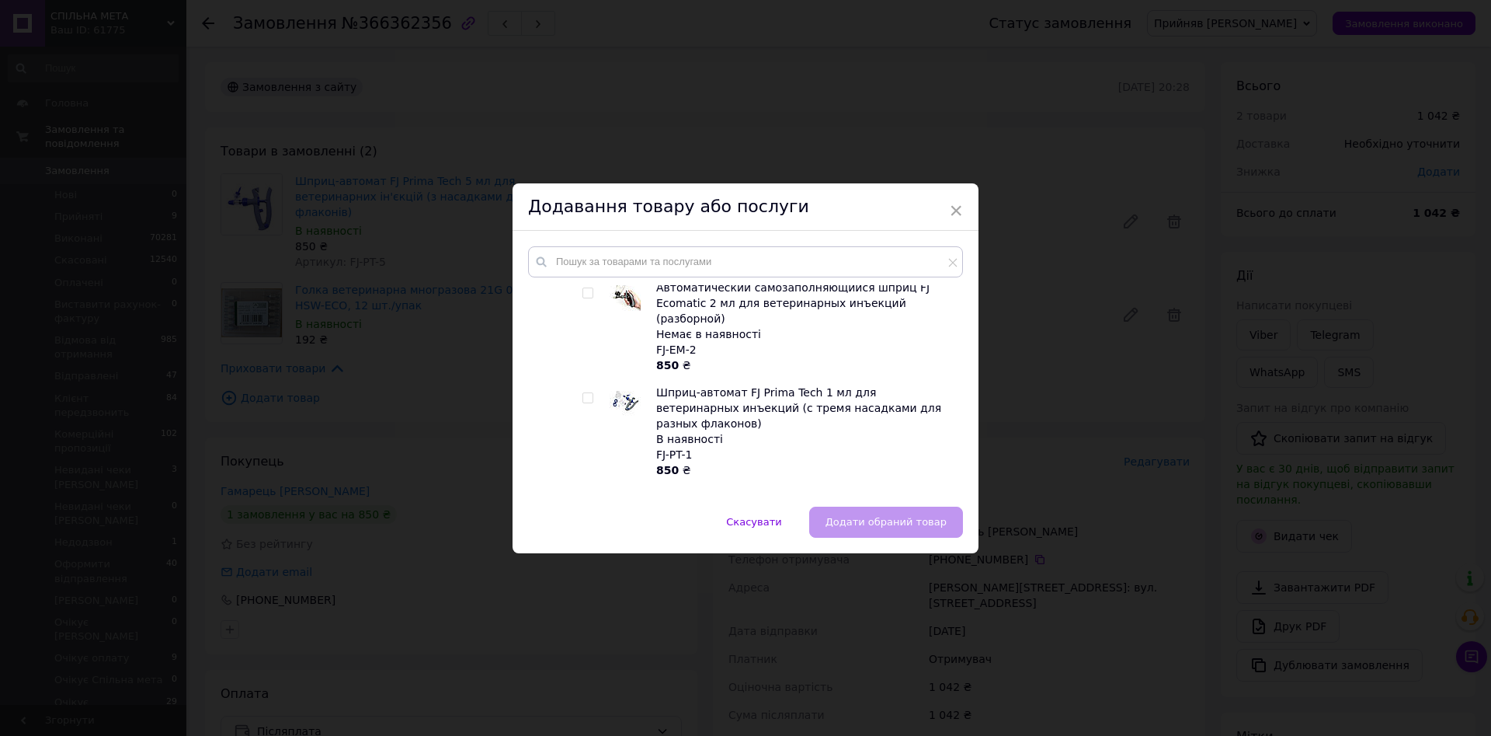
click at [584, 393] on input "checkbox" at bounding box center [588, 398] width 10 height 10
checkbox input "true"
click at [908, 518] on span "Додати обраний товар" at bounding box center [886, 522] width 121 height 12
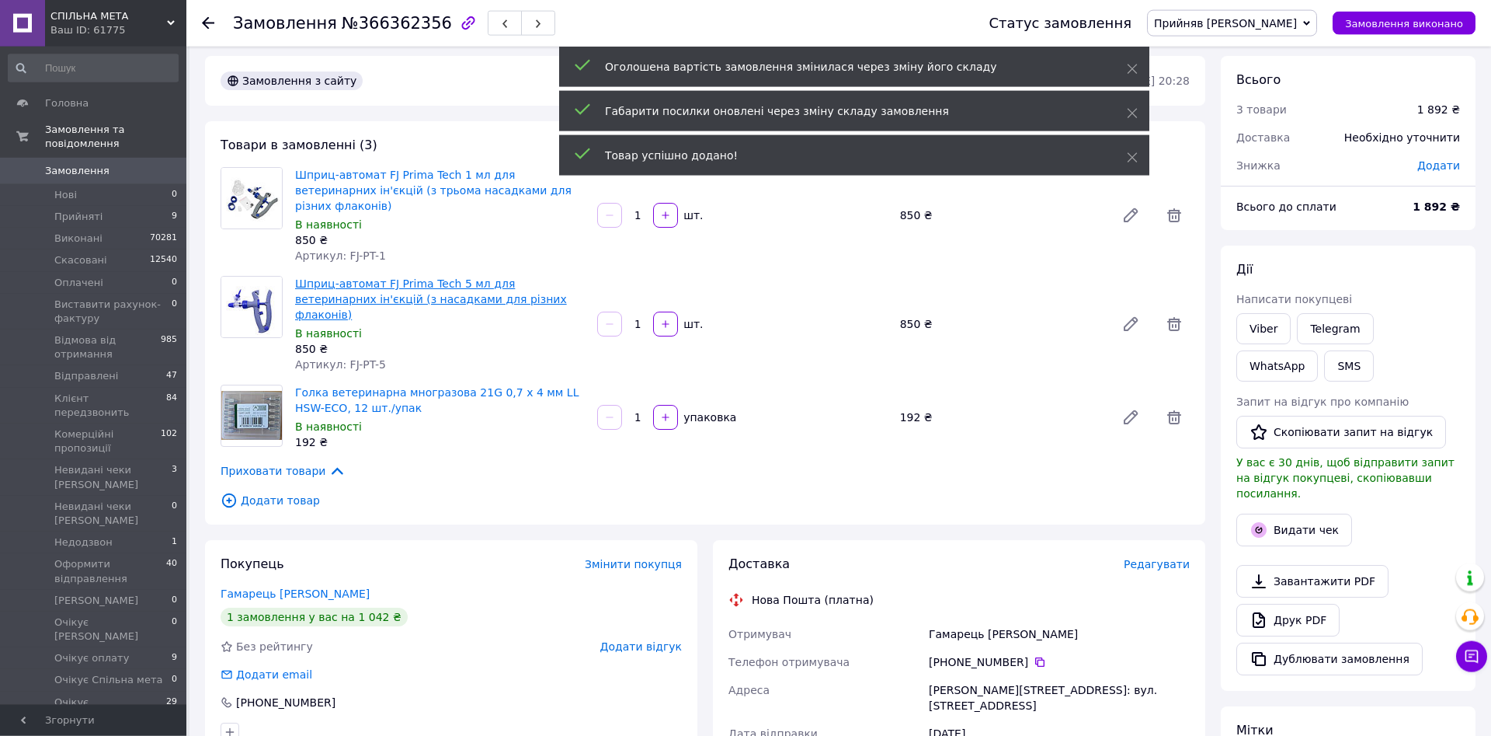
scroll to position [0, 0]
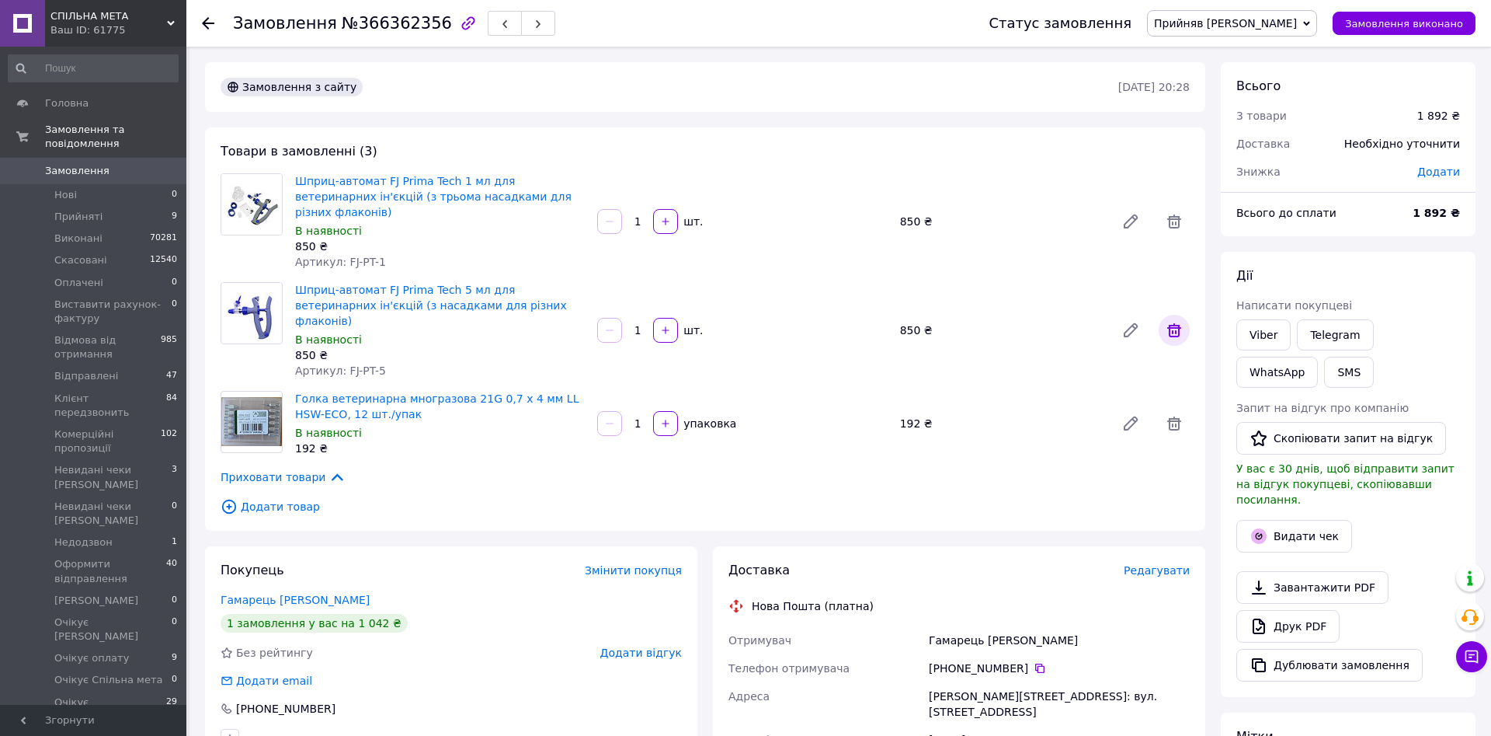
click at [1173, 323] on icon at bounding box center [1174, 330] width 14 height 14
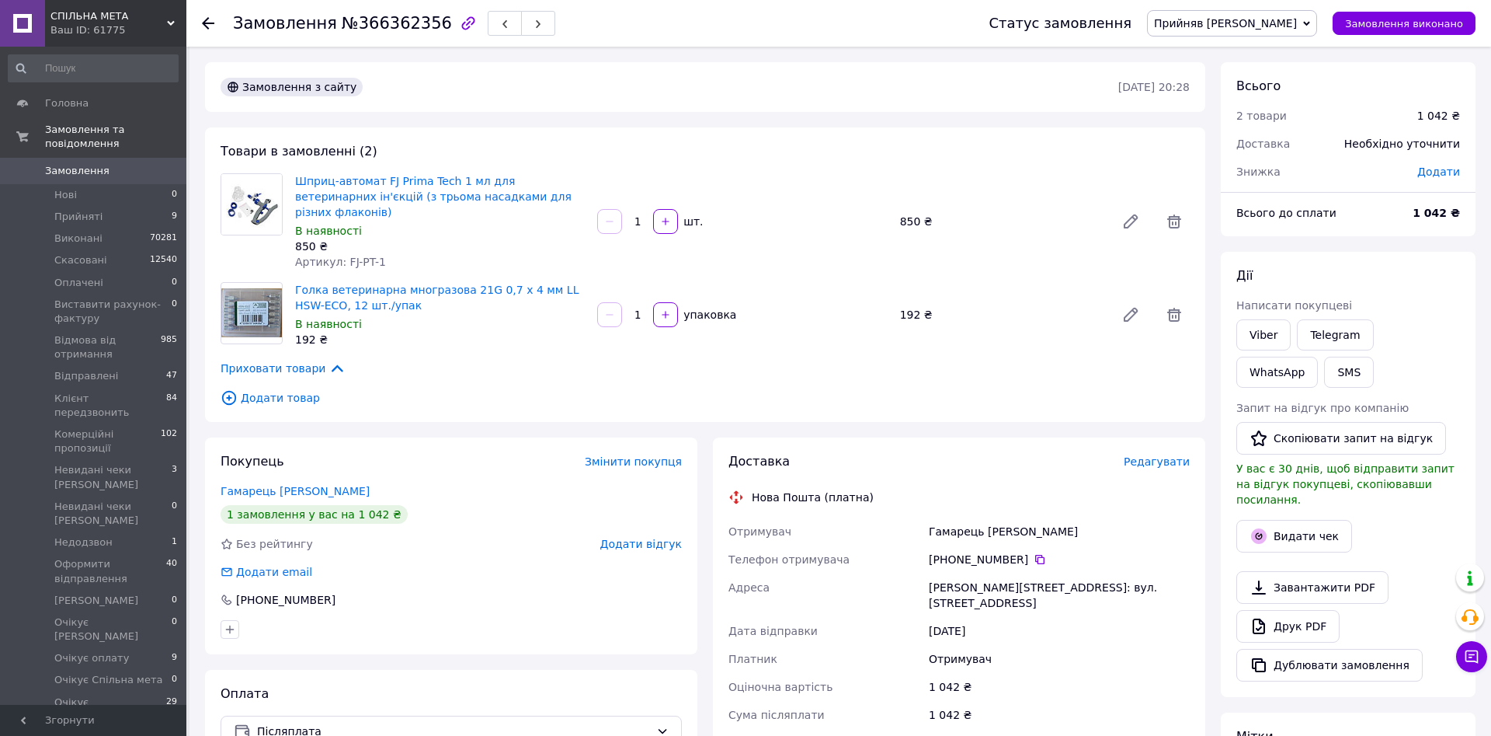
drag, startPoint x: 120, startPoint y: 158, endPoint x: 146, endPoint y: 148, distance: 28.3
click at [118, 164] on span "Замовлення" at bounding box center [94, 171] width 99 height 14
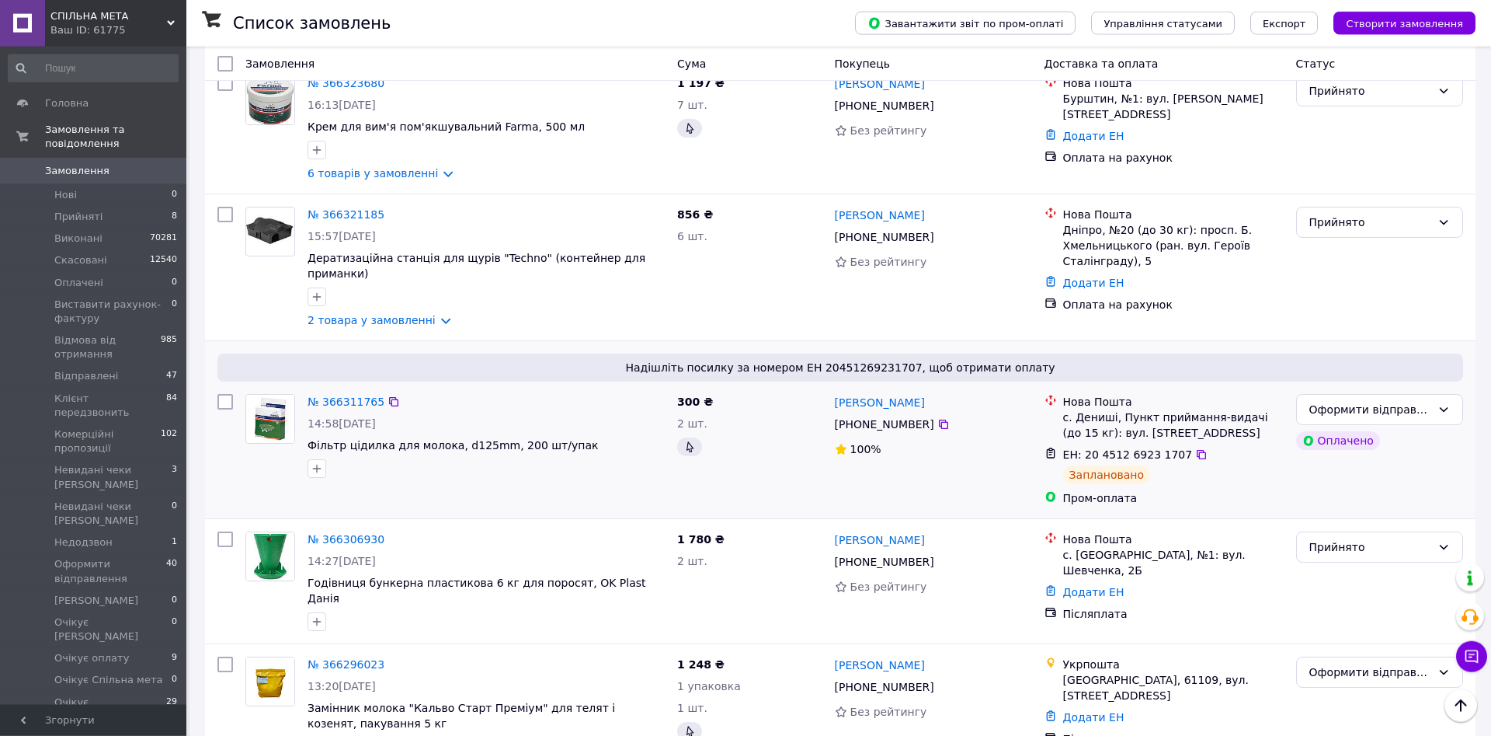
scroll to position [1030, 0]
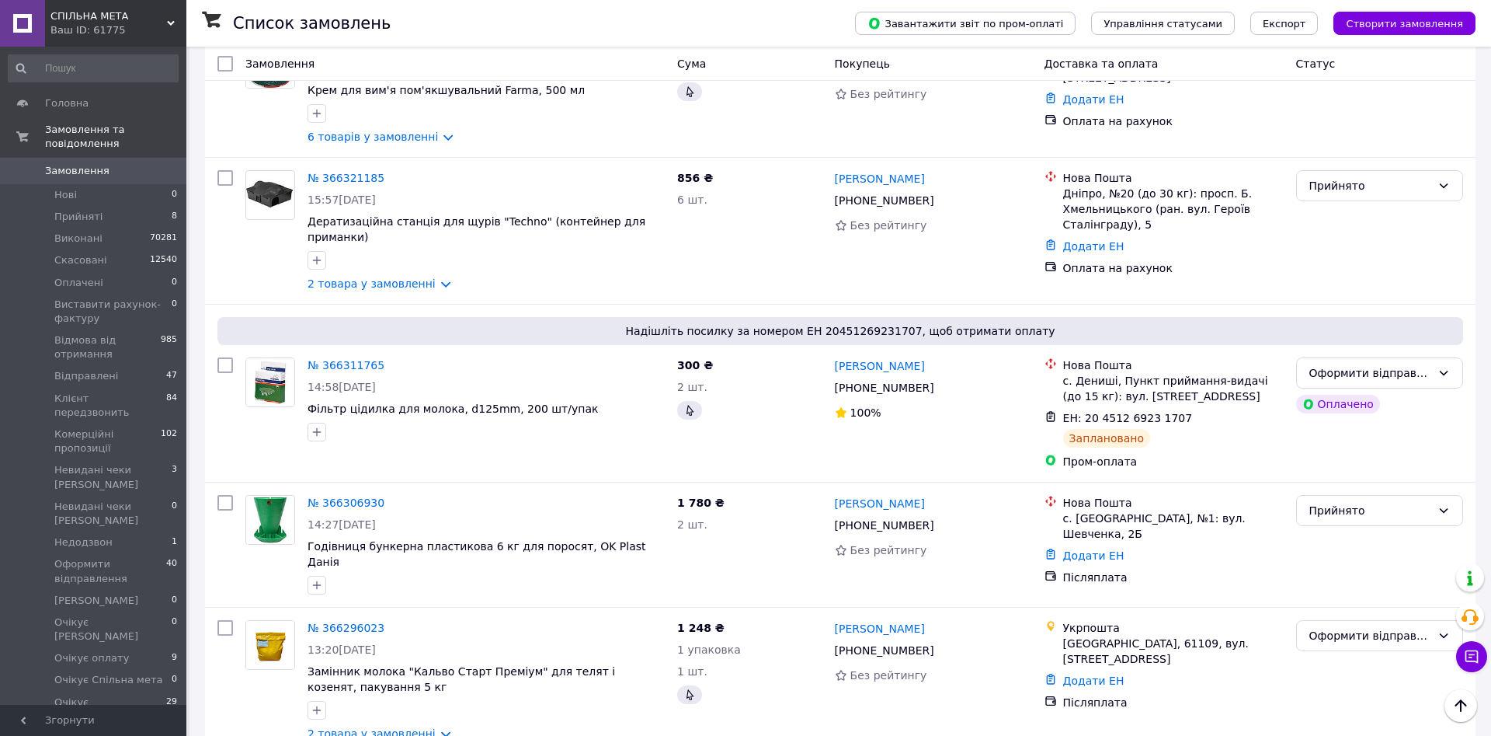
click at [124, 164] on span "Замовлення" at bounding box center [94, 171] width 99 height 14
click at [80, 164] on span "Замовлення" at bounding box center [77, 171] width 64 height 14
